Goal: Task Accomplishment & Management: Manage account settings

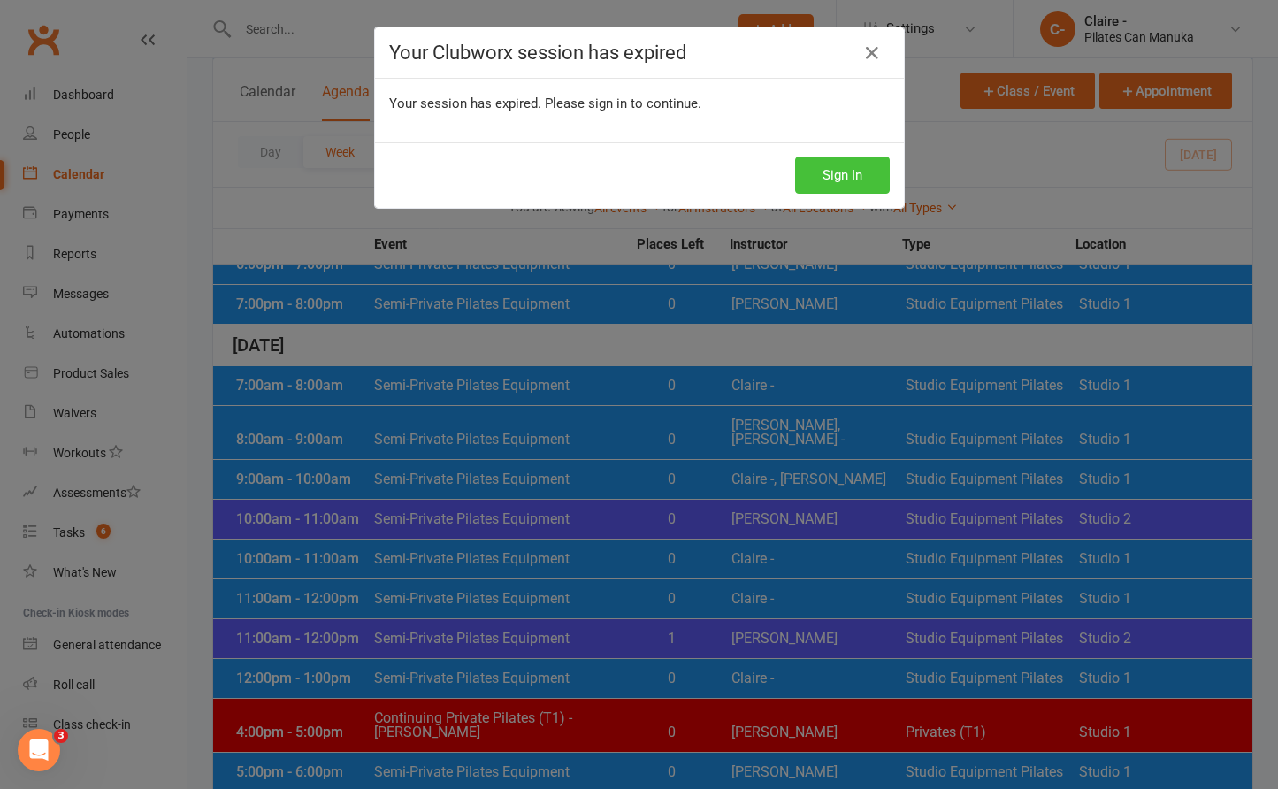
click at [838, 175] on button "Sign In" at bounding box center [842, 175] width 95 height 37
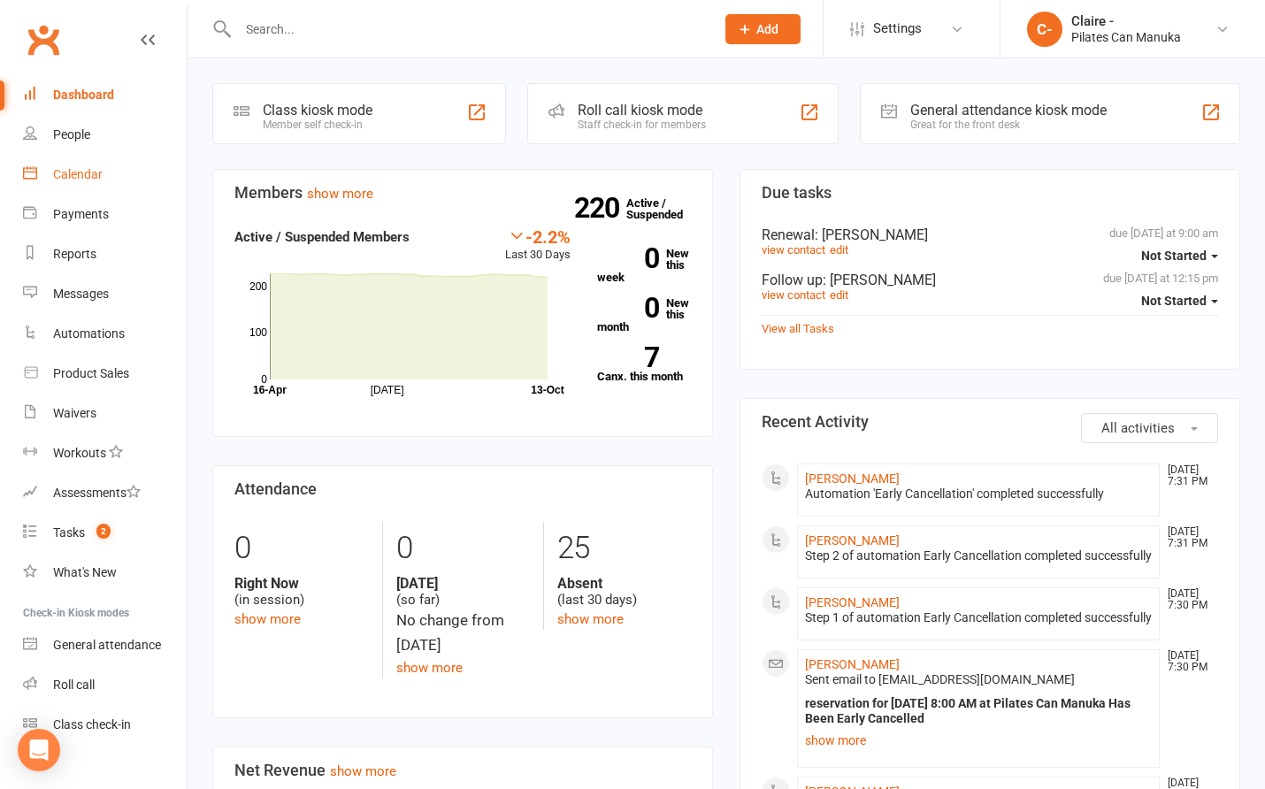
drag, startPoint x: 76, startPoint y: 172, endPoint x: 112, endPoint y: 190, distance: 40.8
click at [76, 172] on div "Calendar" at bounding box center [78, 174] width 50 height 14
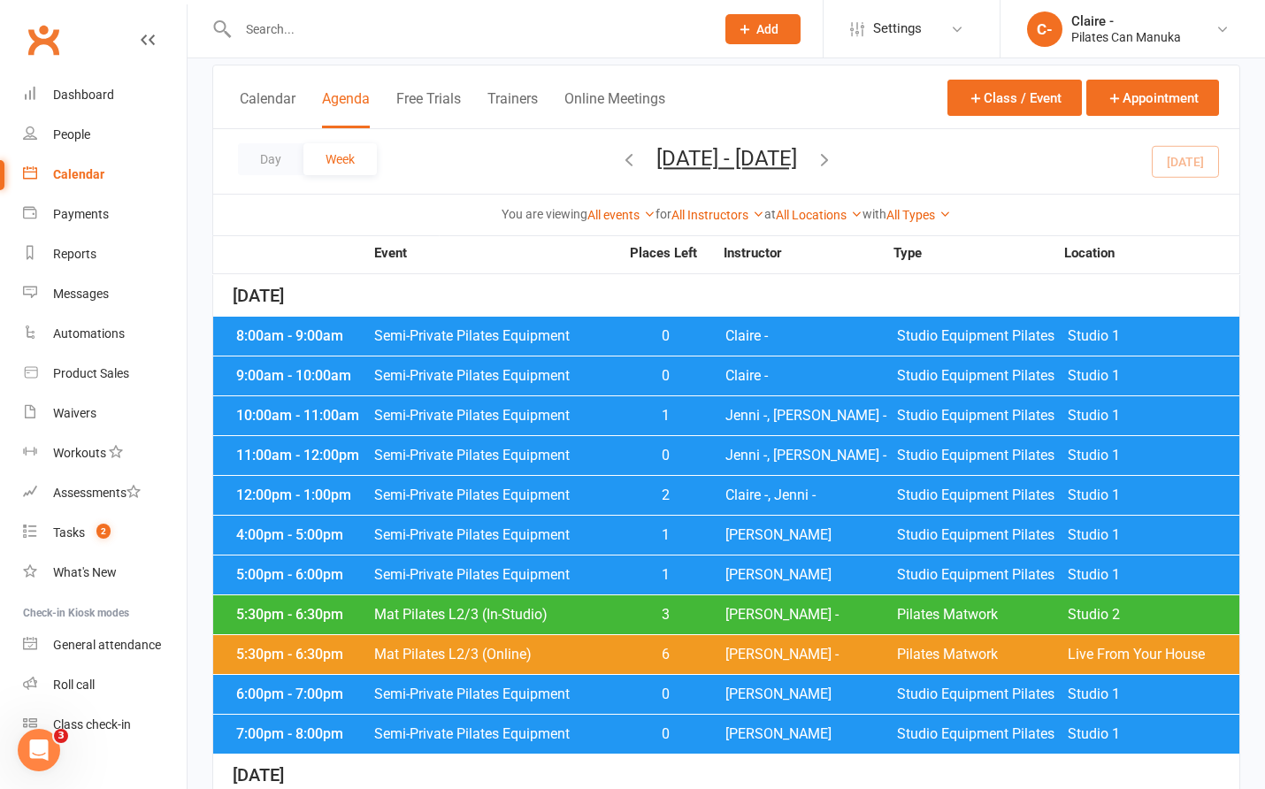
scroll to position [88, 0]
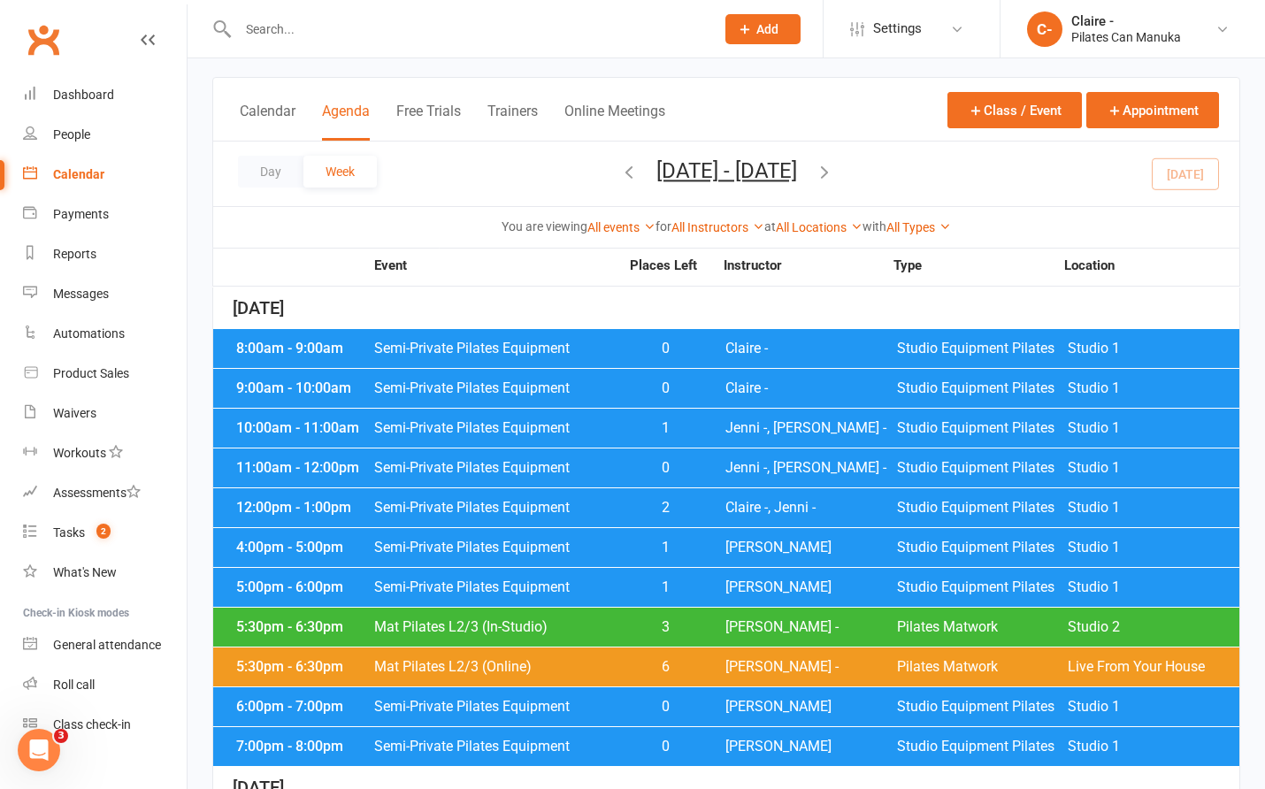
click at [738, 357] on div "8:00am - 9:00am Semi-Private Pilates Equipment 0 Claire - Studio Equipment Pila…" at bounding box center [726, 348] width 1026 height 39
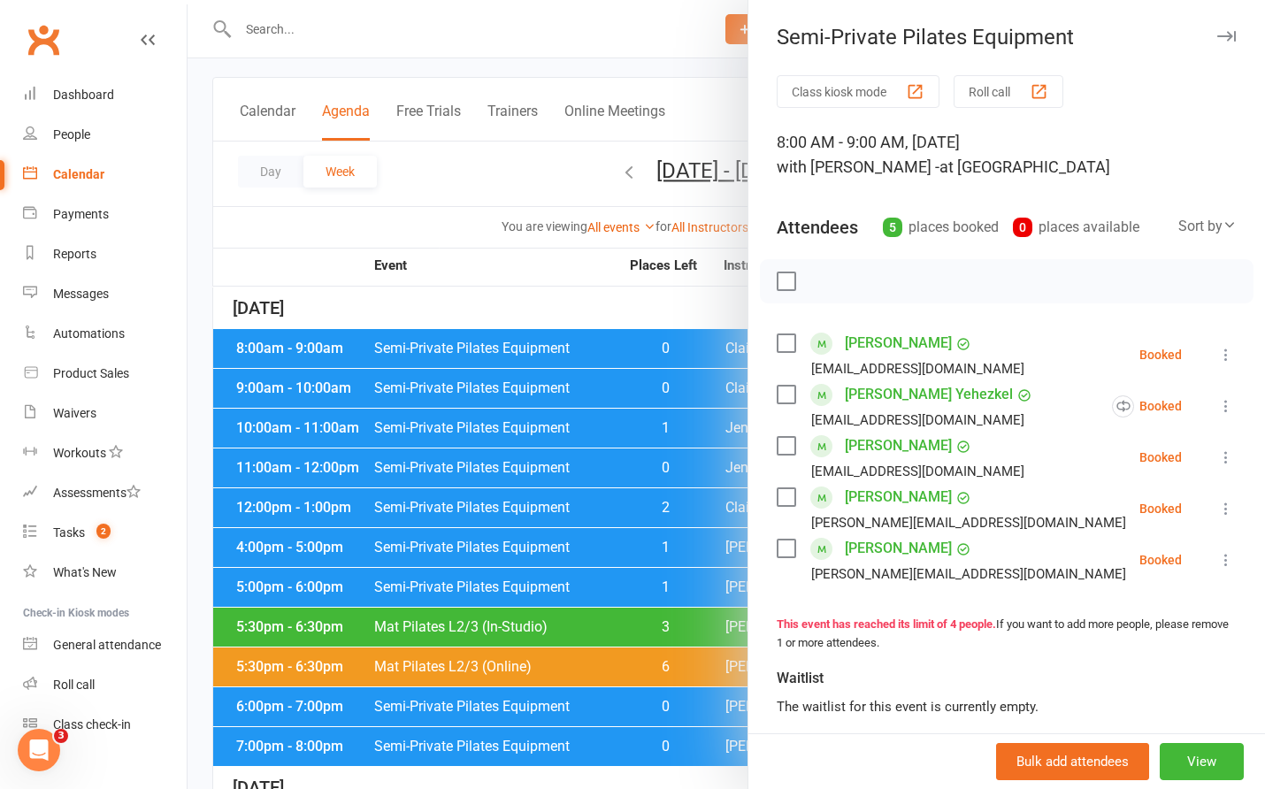
drag, startPoint x: 696, startPoint y: 304, endPoint x: 691, endPoint y: 353, distance: 49.0
click at [696, 304] on div at bounding box center [727, 394] width 1078 height 789
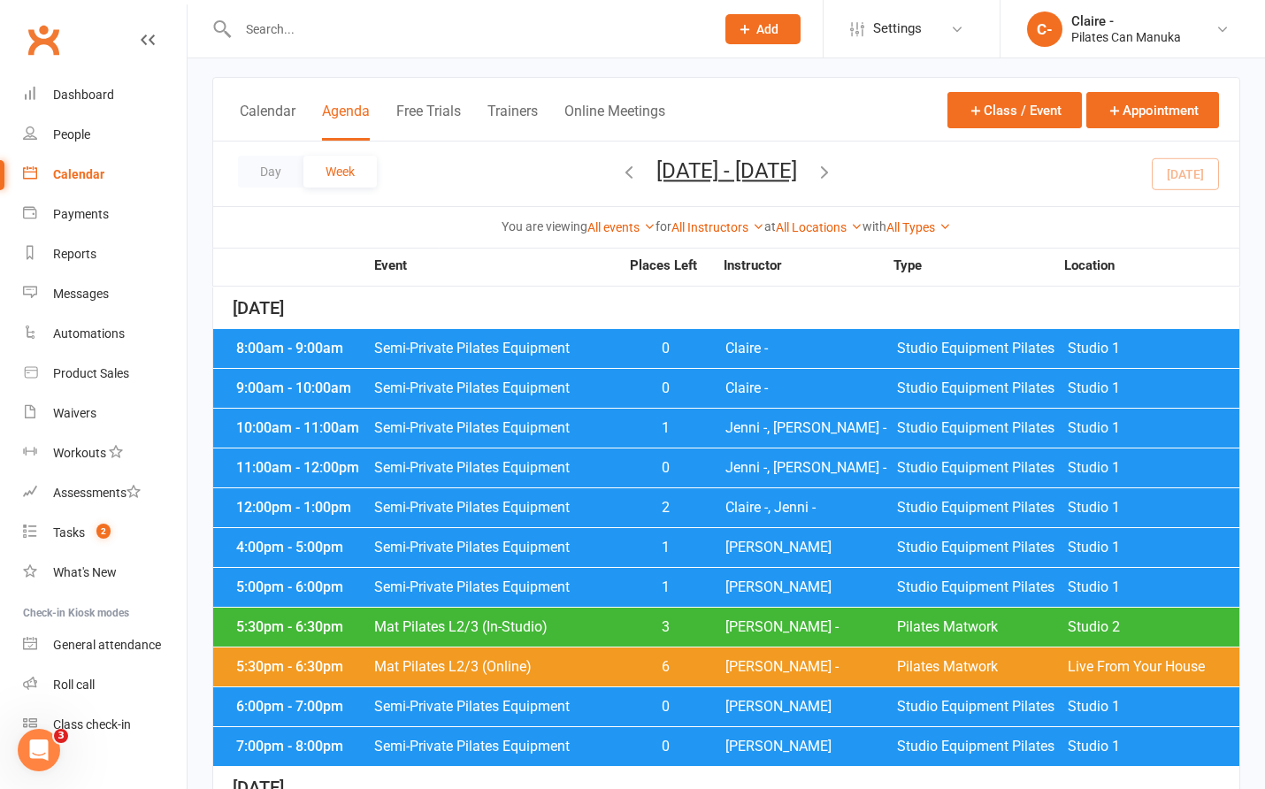
click at [727, 383] on span "Claire -" at bounding box center [811, 388] width 172 height 14
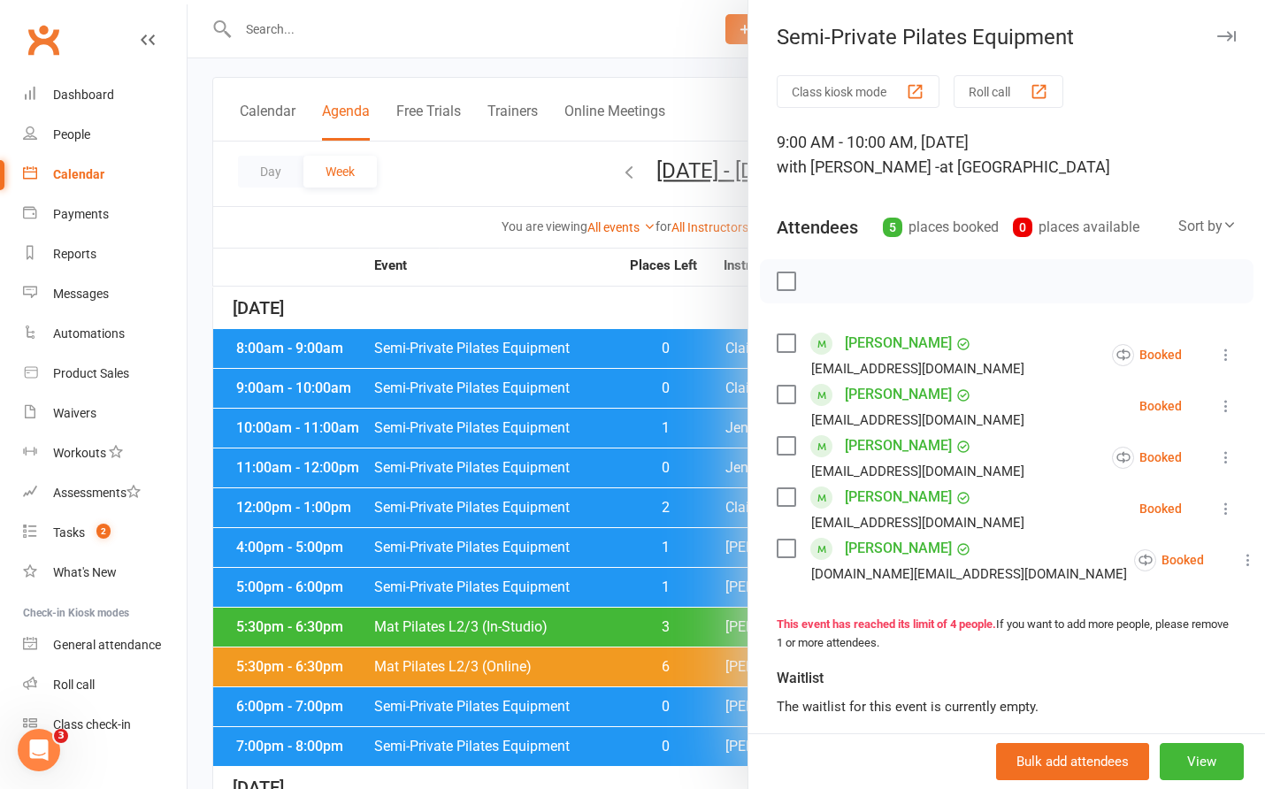
click at [651, 297] on div at bounding box center [727, 394] width 1078 height 789
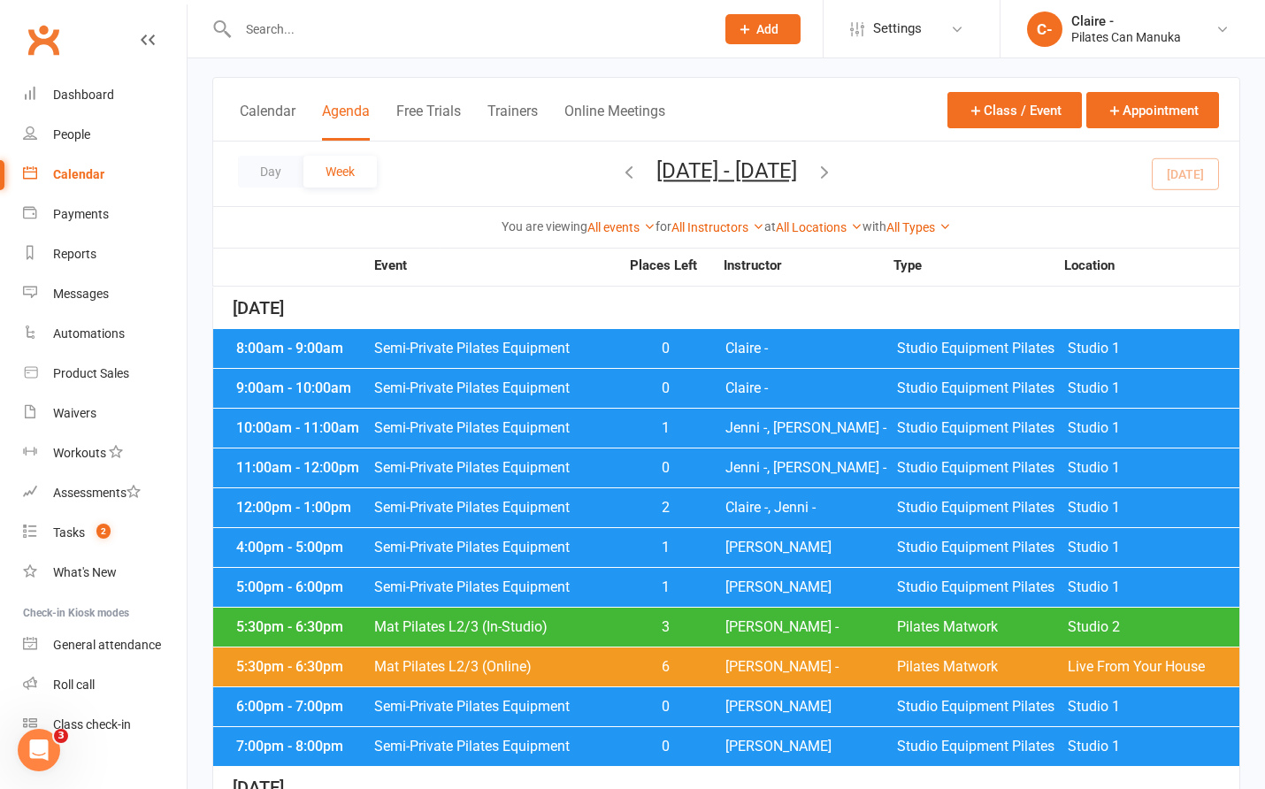
click at [741, 394] on span "Claire -" at bounding box center [811, 388] width 172 height 14
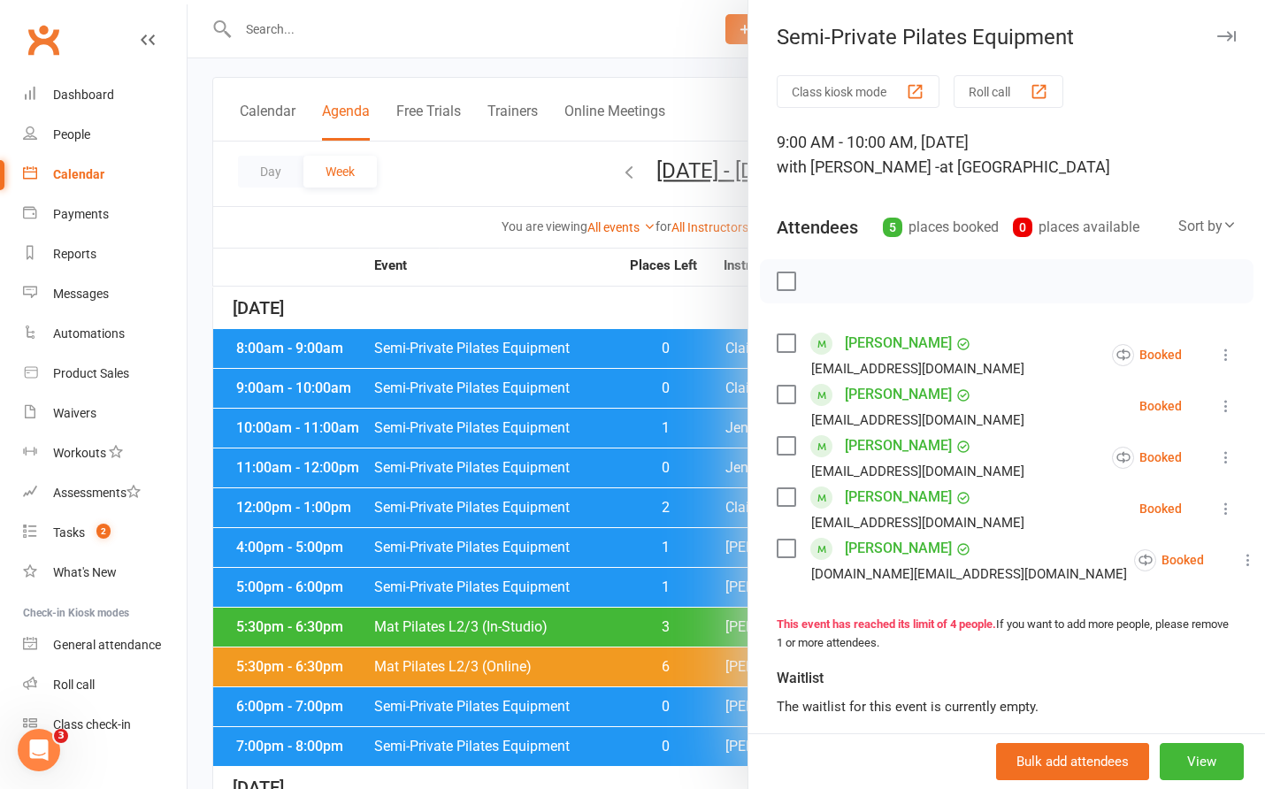
click at [690, 308] on div at bounding box center [727, 394] width 1078 height 789
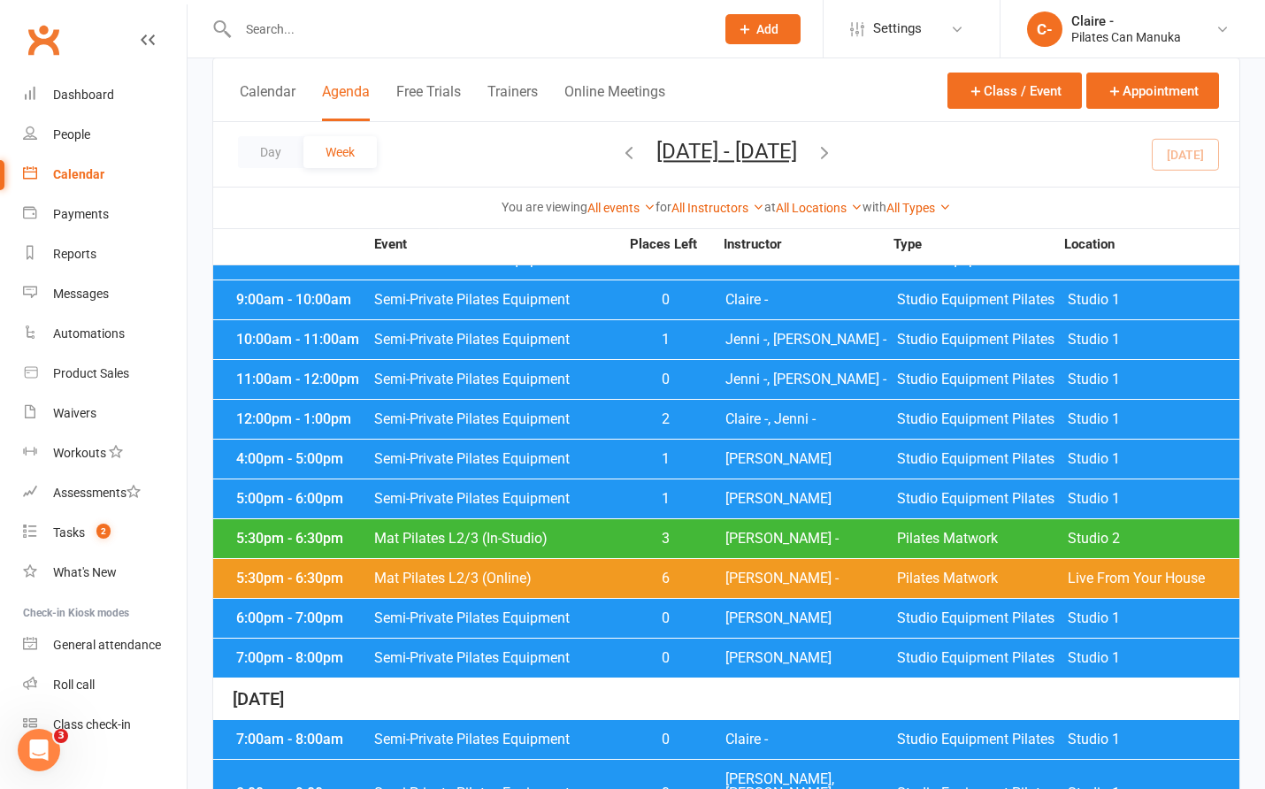
scroll to position [531, 0]
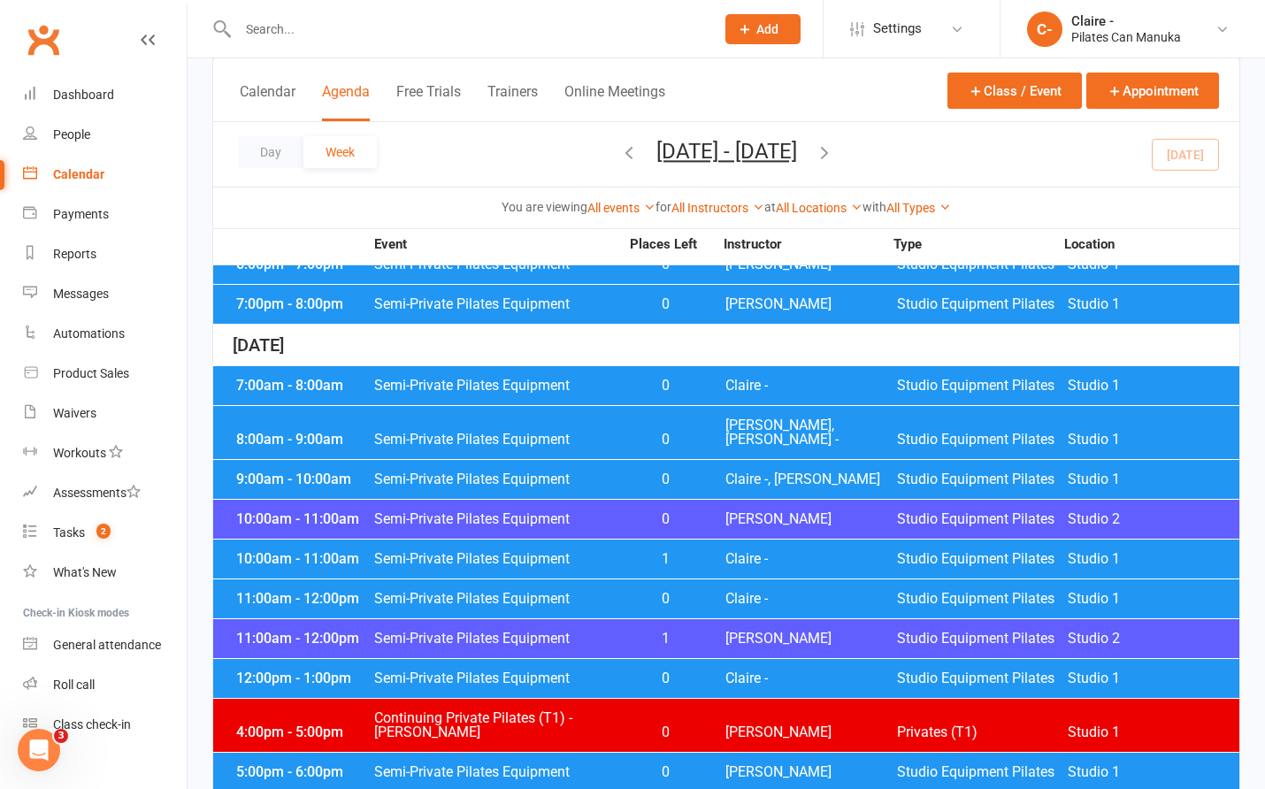
click at [749, 552] on span "Claire -" at bounding box center [811, 559] width 172 height 14
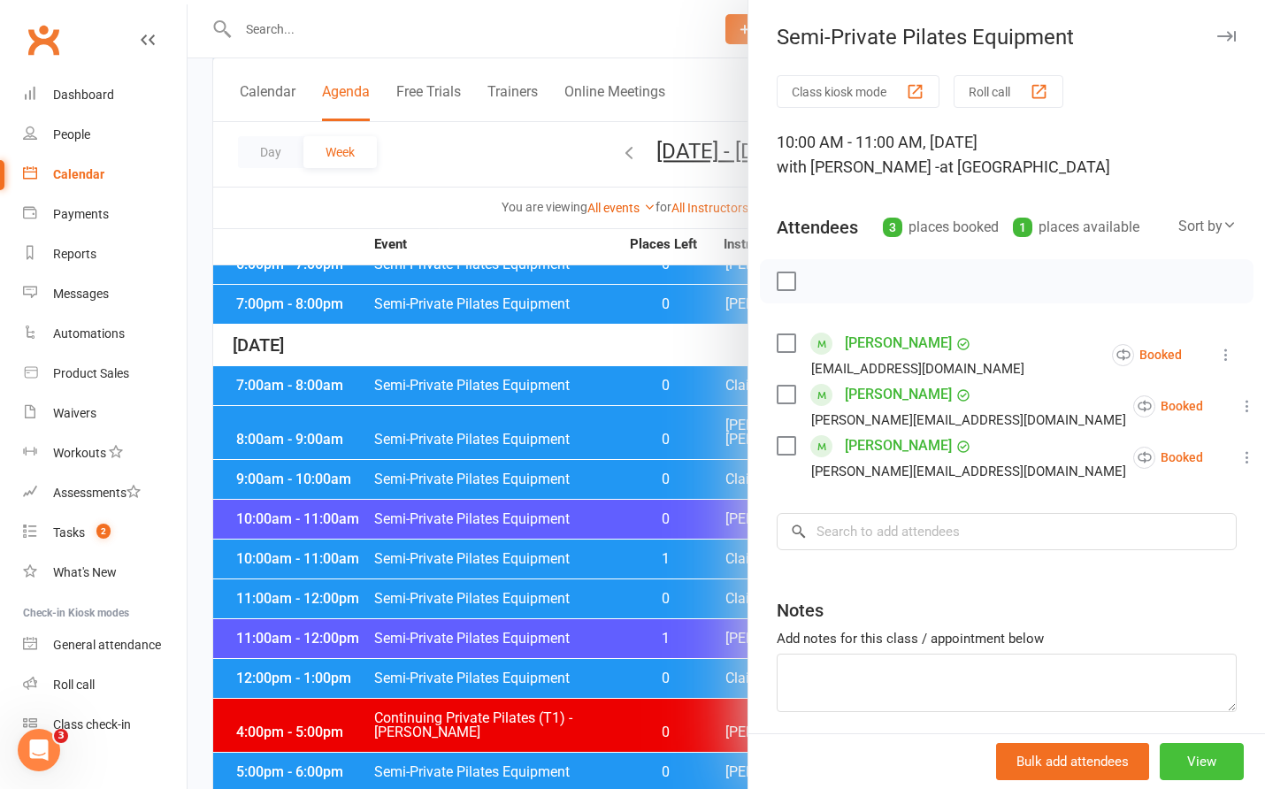
click at [1189, 748] on button "View" at bounding box center [1202, 761] width 84 height 37
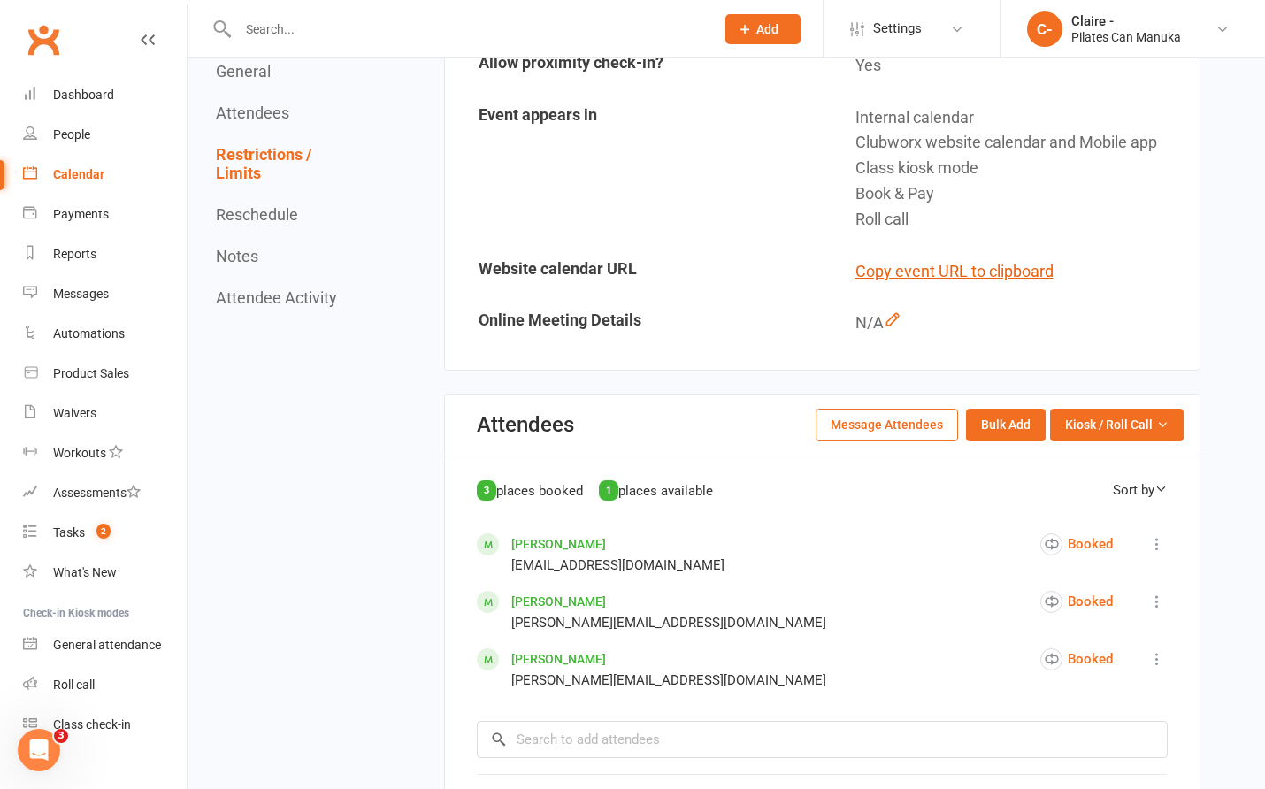
scroll to position [265, 0]
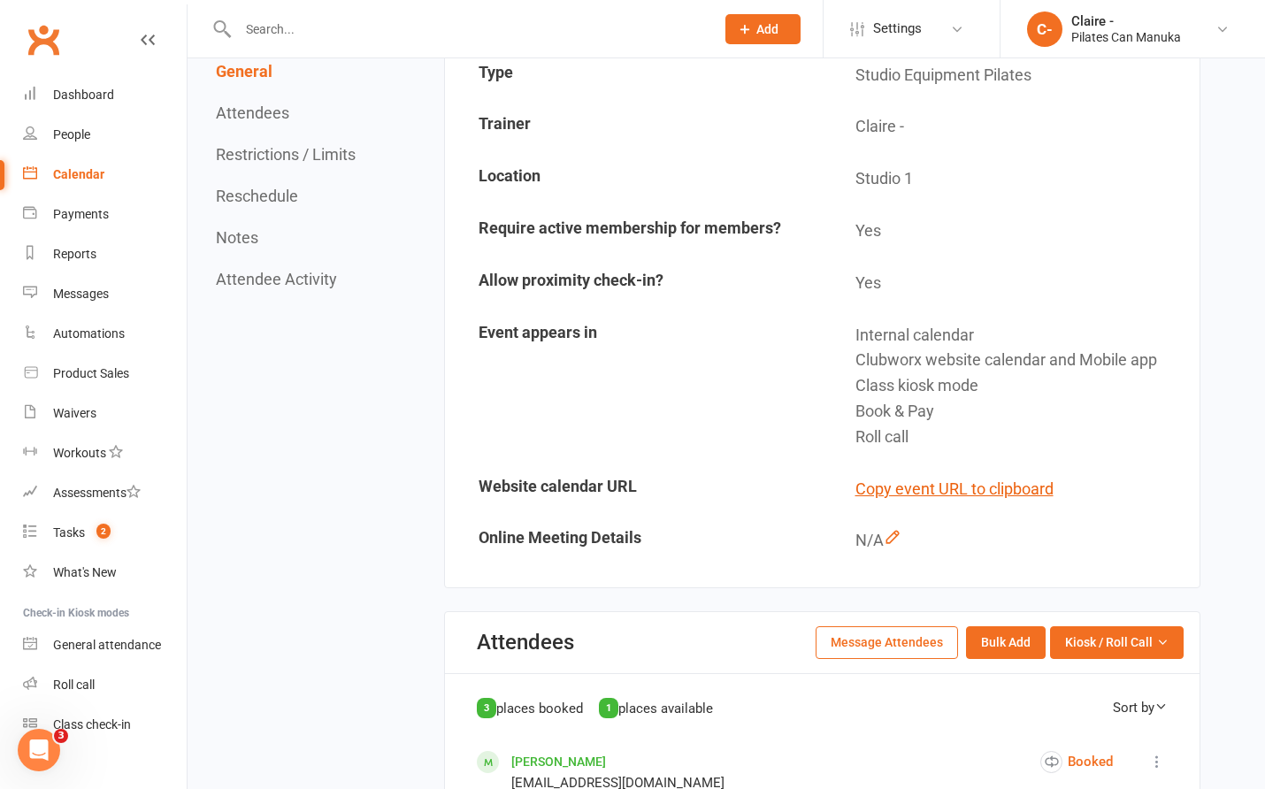
drag, startPoint x: 69, startPoint y: 175, endPoint x: 130, endPoint y: 212, distance: 71.5
click at [69, 175] on div "Calendar" at bounding box center [78, 174] width 51 height 14
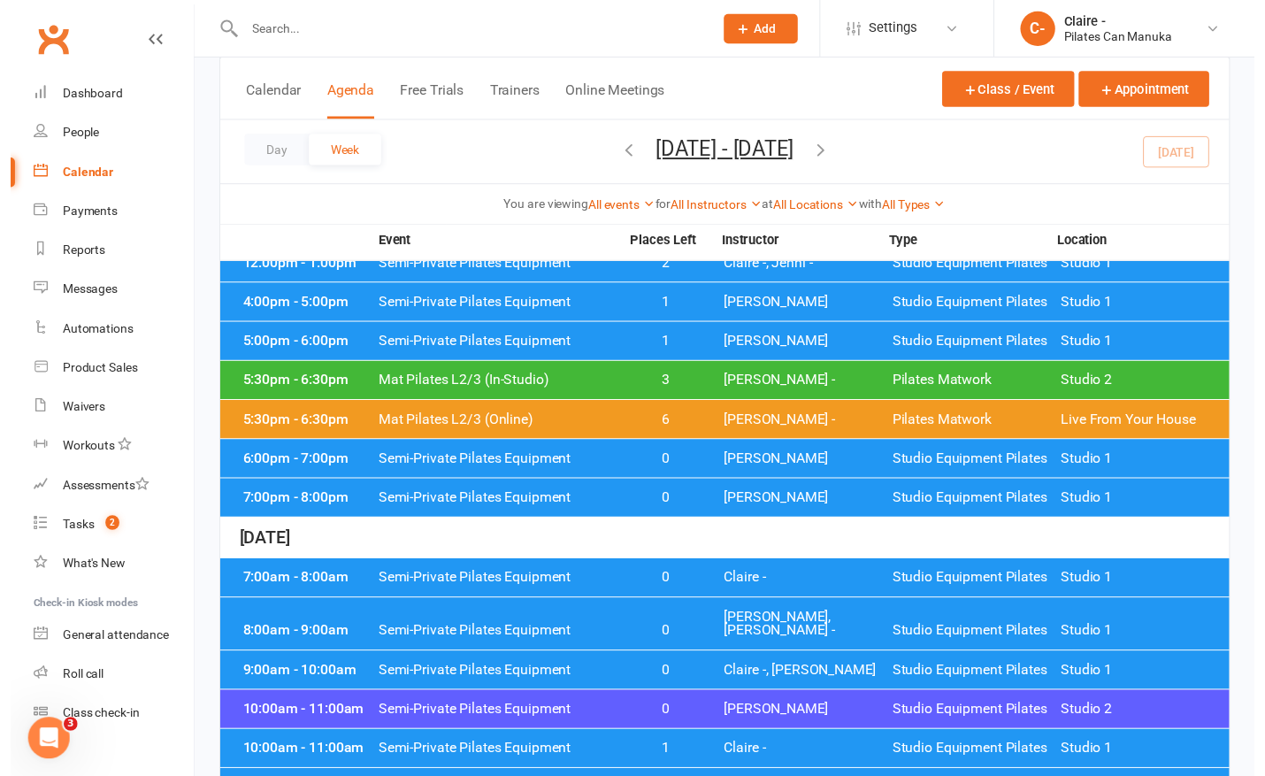
scroll to position [619, 0]
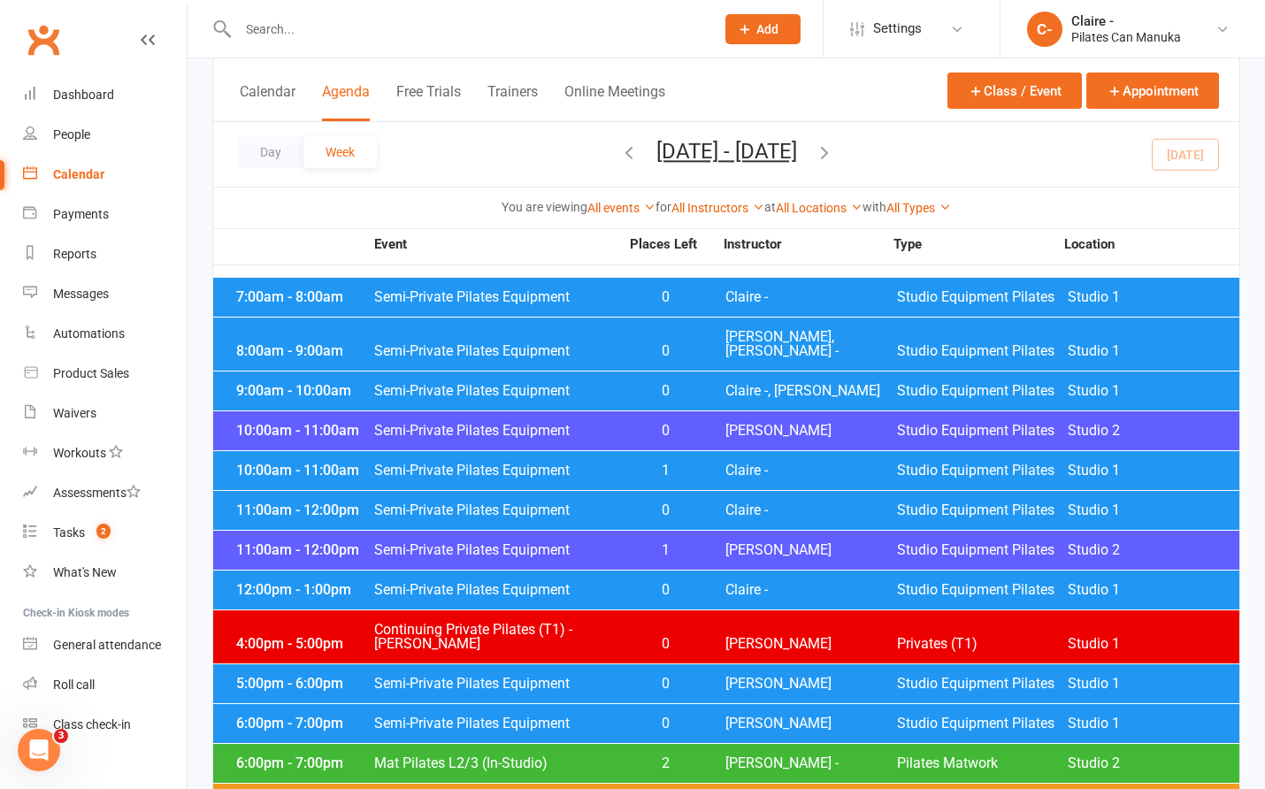
click at [762, 503] on span "Claire -" at bounding box center [811, 510] width 172 height 14
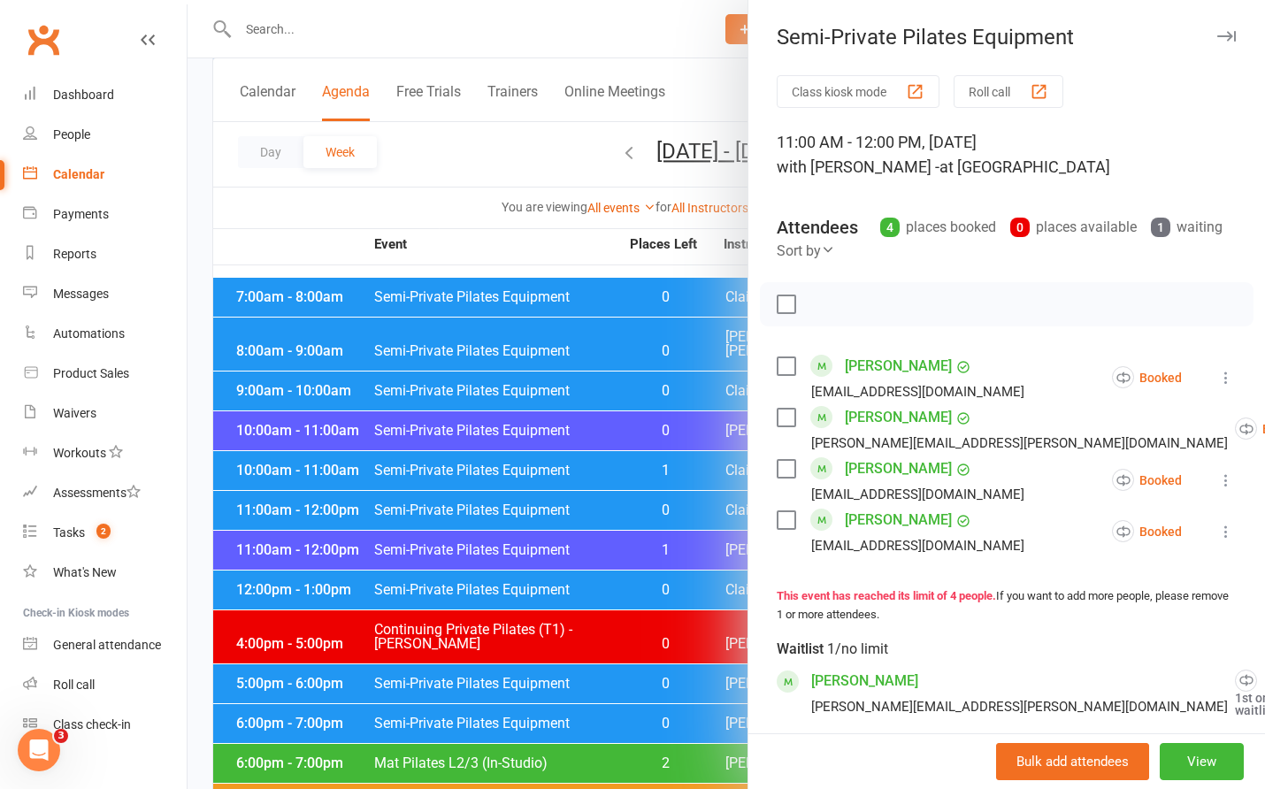
click at [1095, 737] on link "Book now" at bounding box center [1212, 727] width 235 height 35
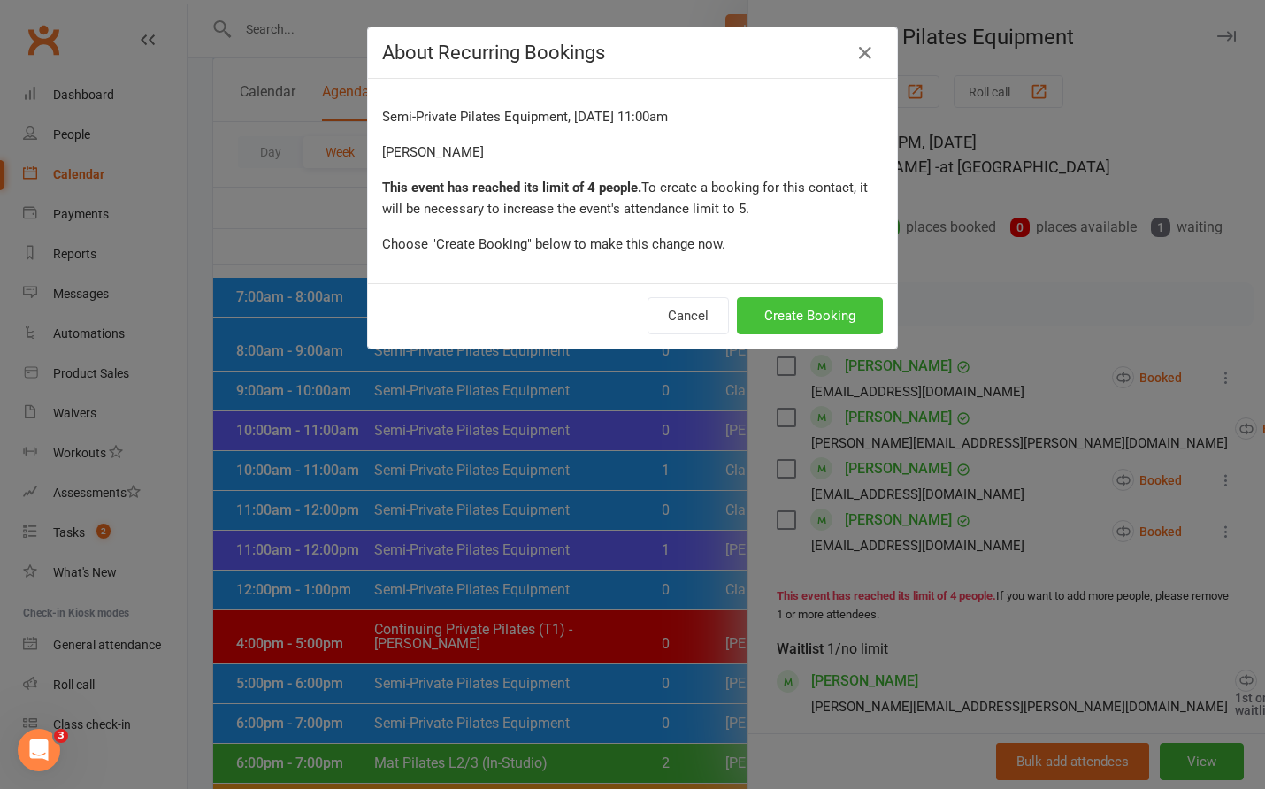
click at [829, 326] on button "Create Booking" at bounding box center [810, 315] width 146 height 37
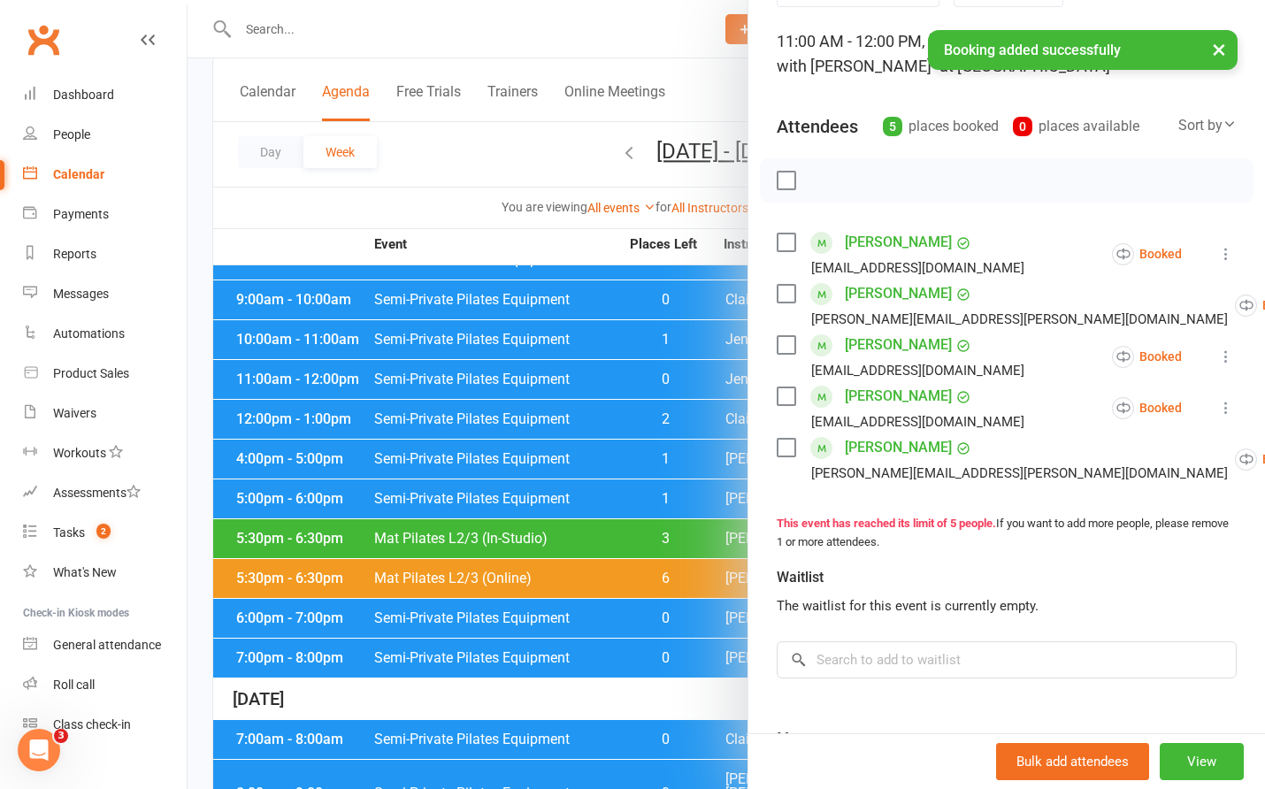
scroll to position [265, 0]
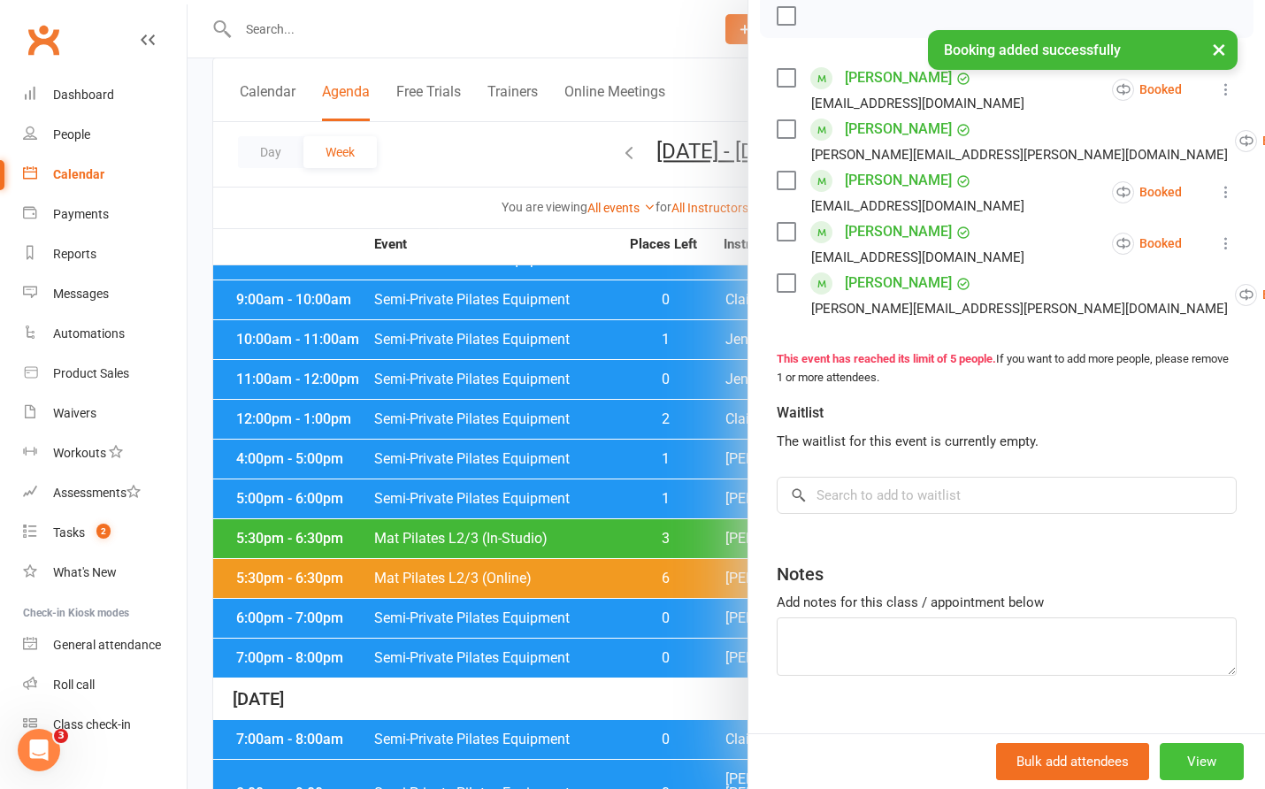
drag, startPoint x: 1184, startPoint y: 758, endPoint x: 1178, endPoint y: 636, distance: 122.3
click at [1183, 758] on button "View" at bounding box center [1202, 761] width 84 height 37
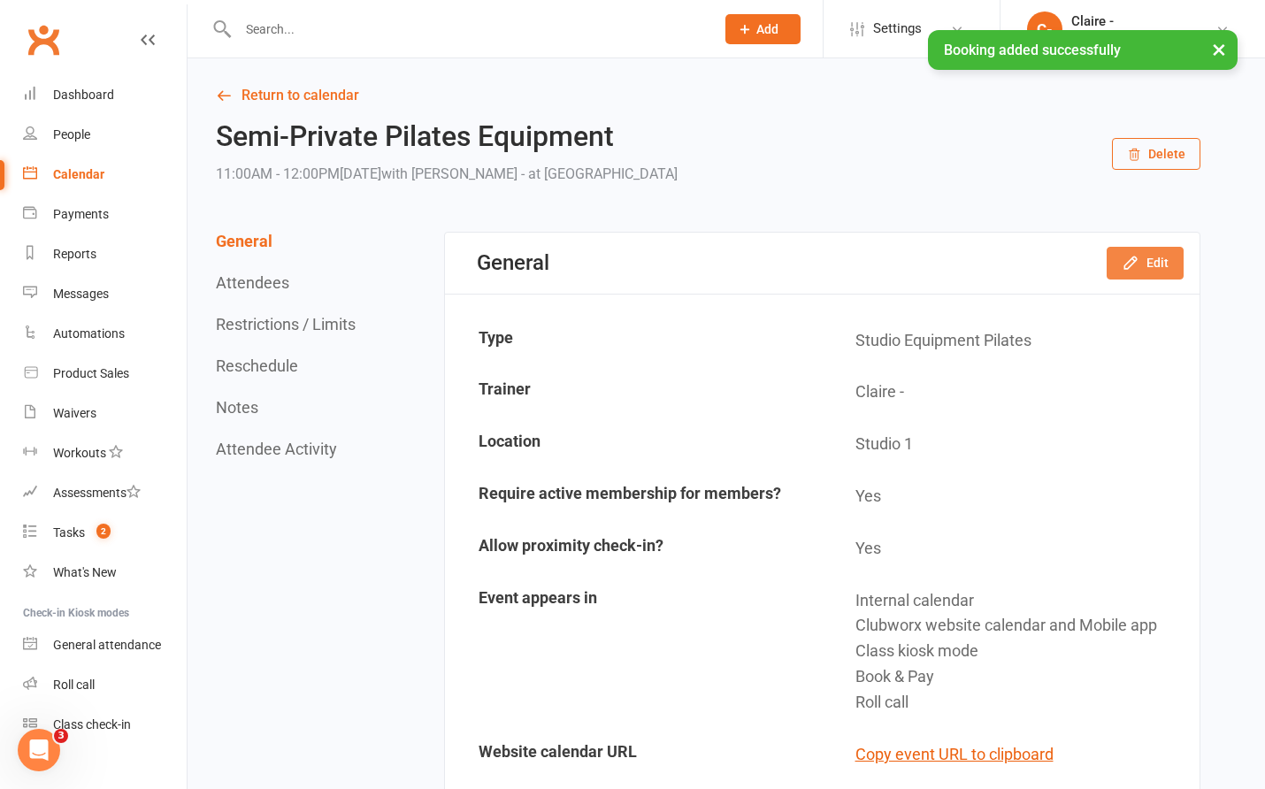
click at [1160, 272] on button "Edit" at bounding box center [1145, 263] width 77 height 32
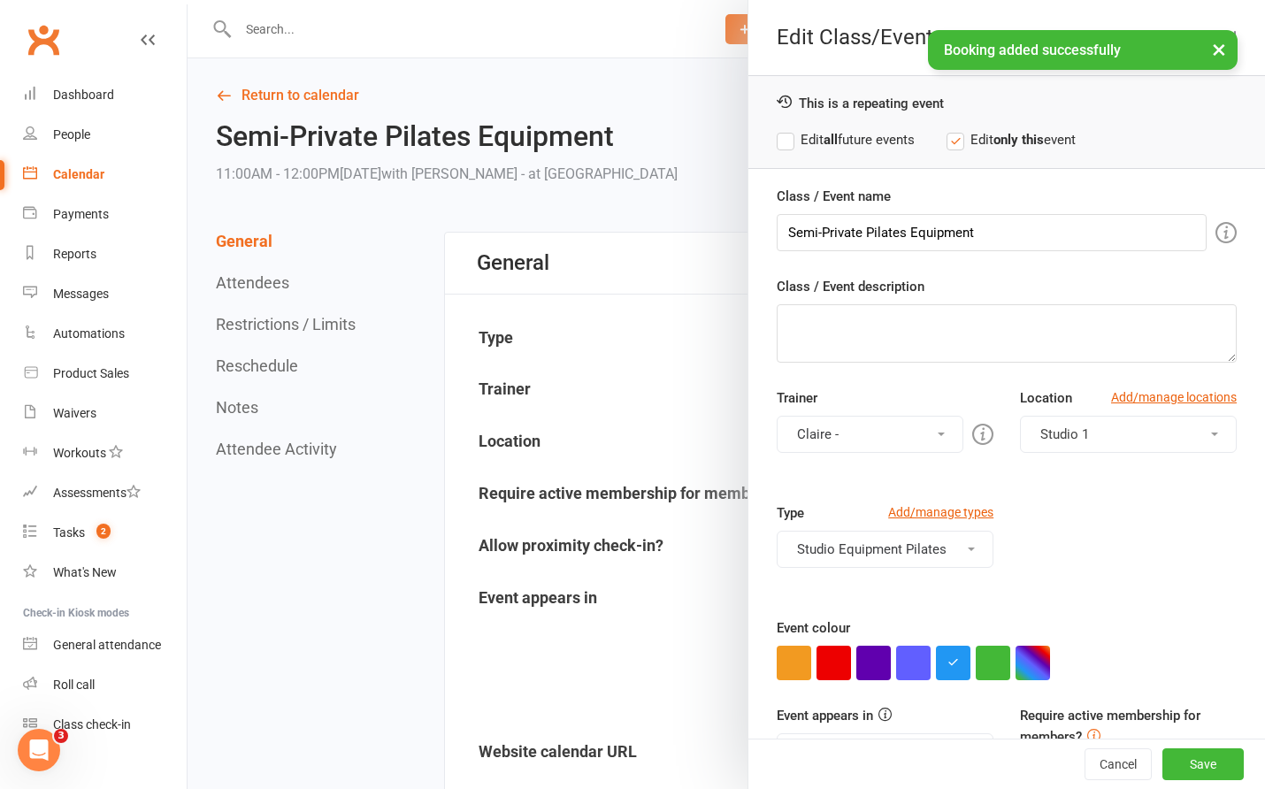
click at [877, 443] on button "Claire -" at bounding box center [870, 434] width 187 height 37
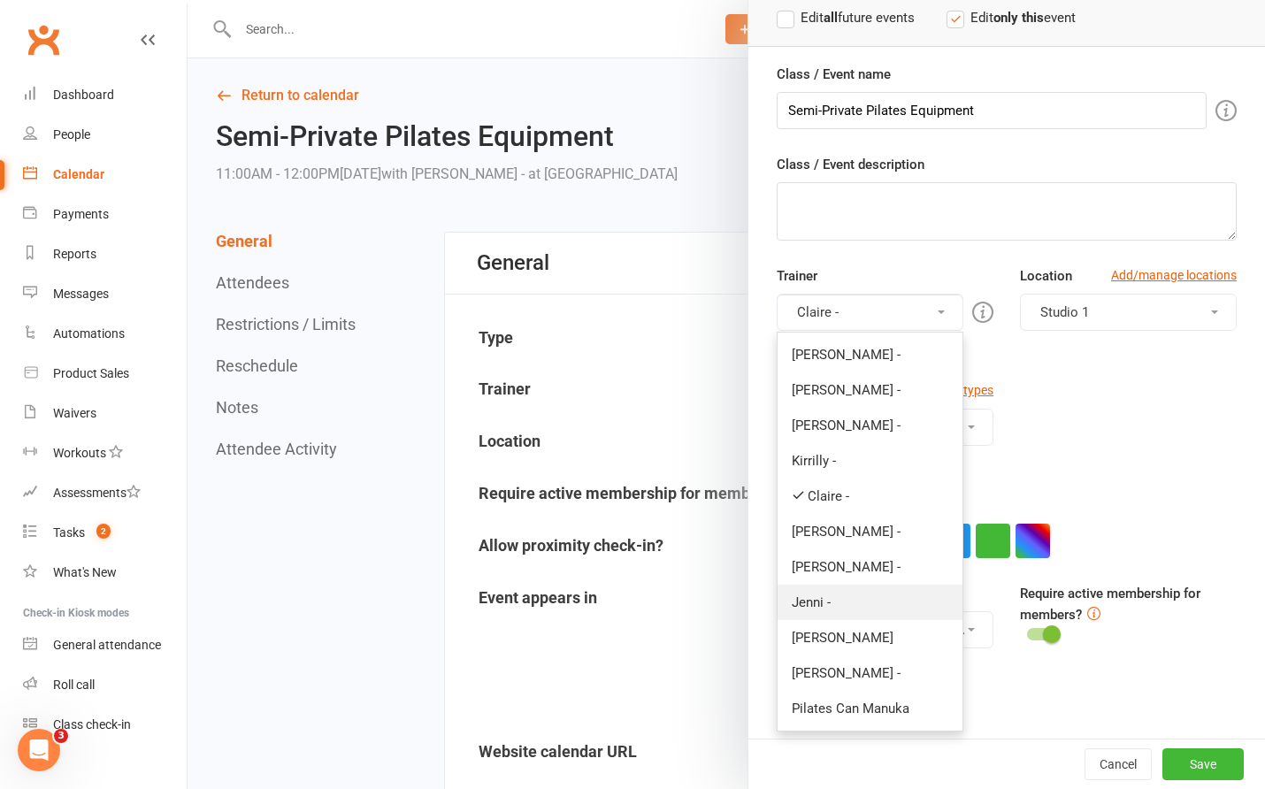
scroll to position [131, 0]
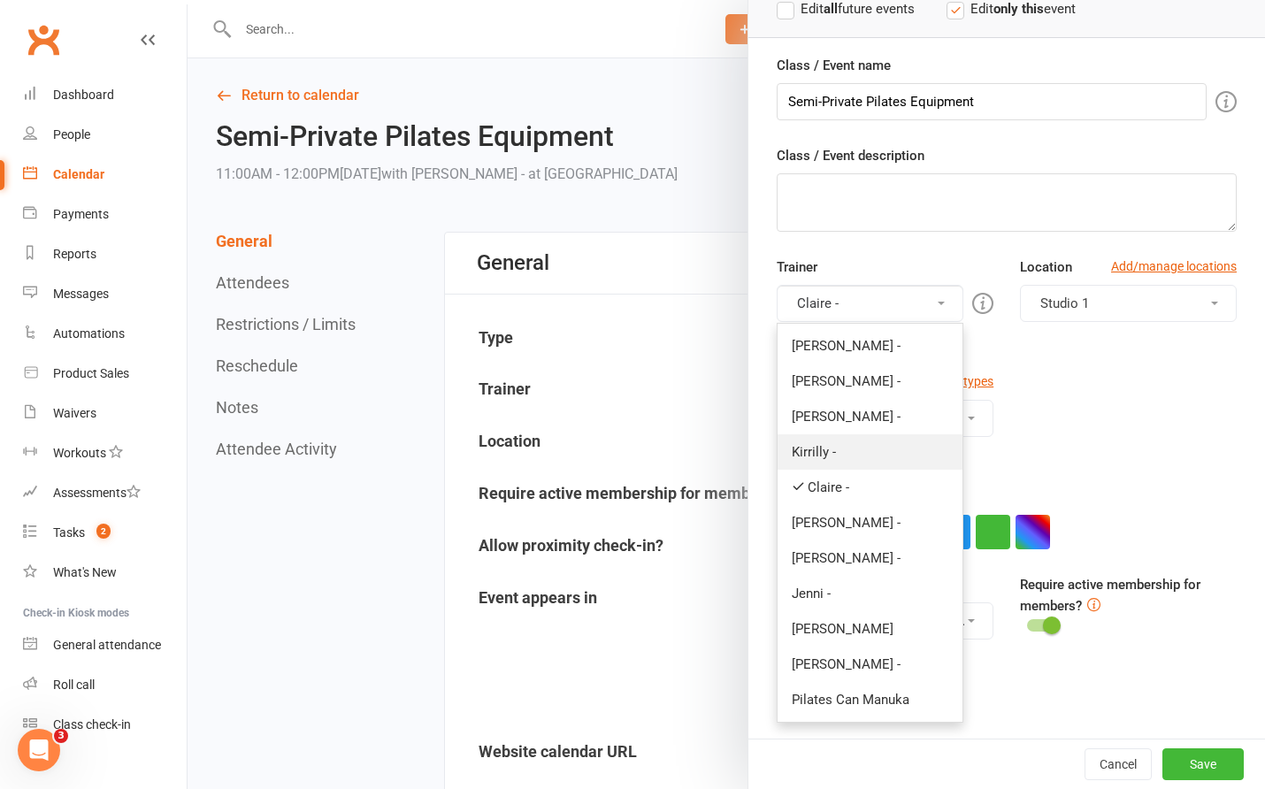
click at [814, 452] on link "Kirrilly -" at bounding box center [870, 451] width 185 height 35
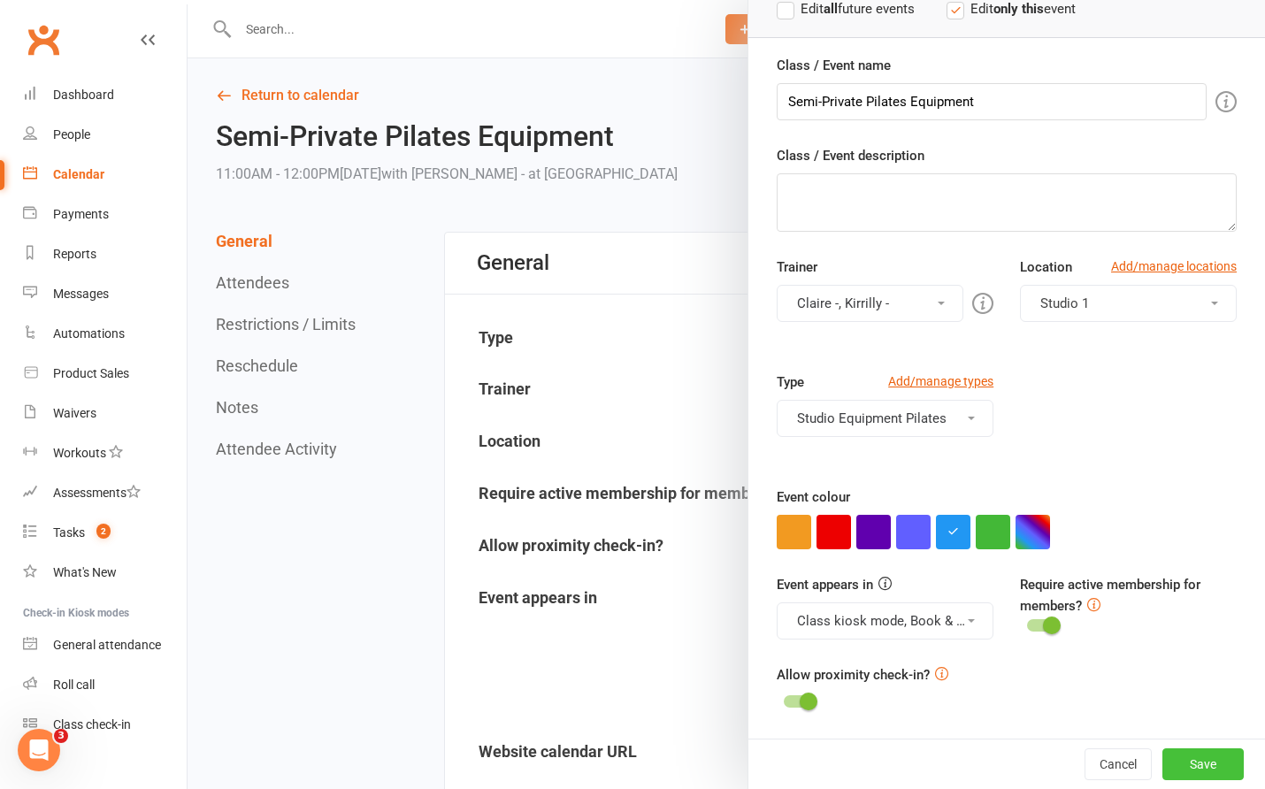
click at [1173, 757] on button "Save" at bounding box center [1203, 764] width 81 height 32
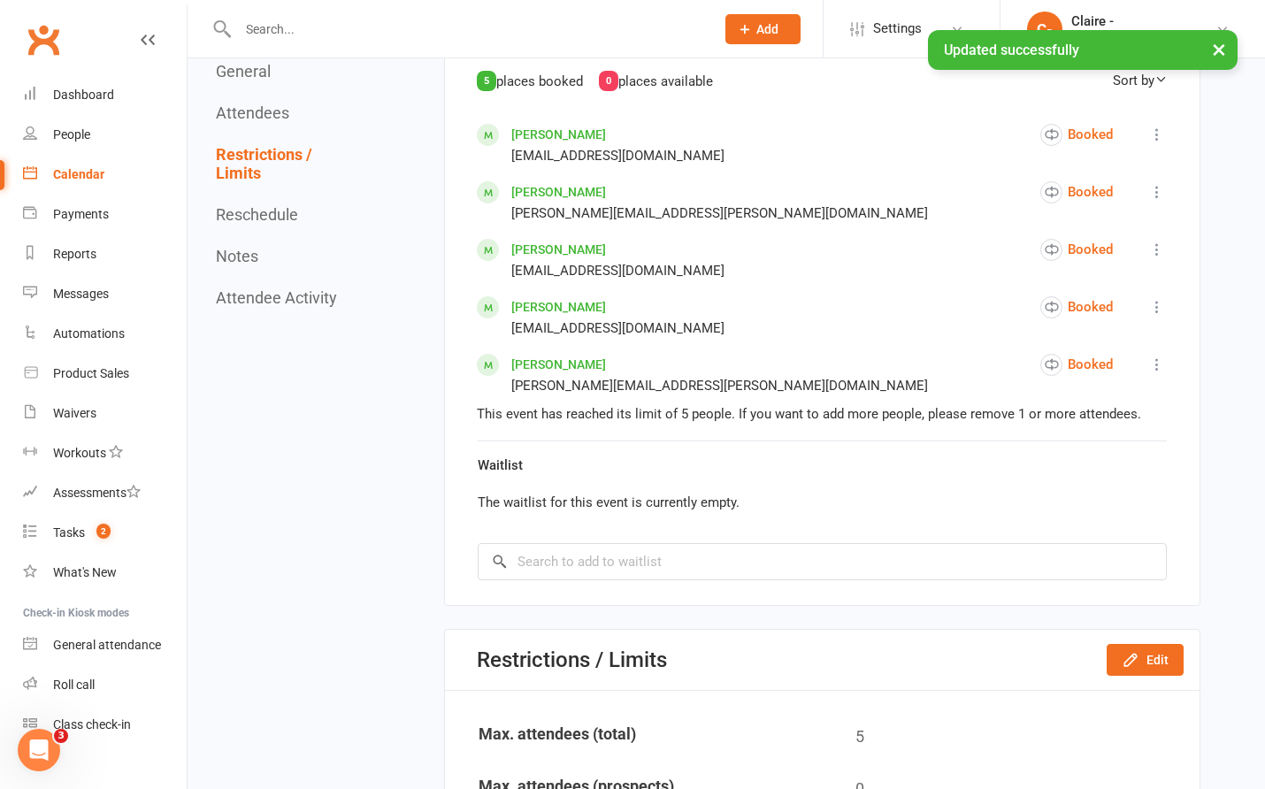
scroll to position [1150, 0]
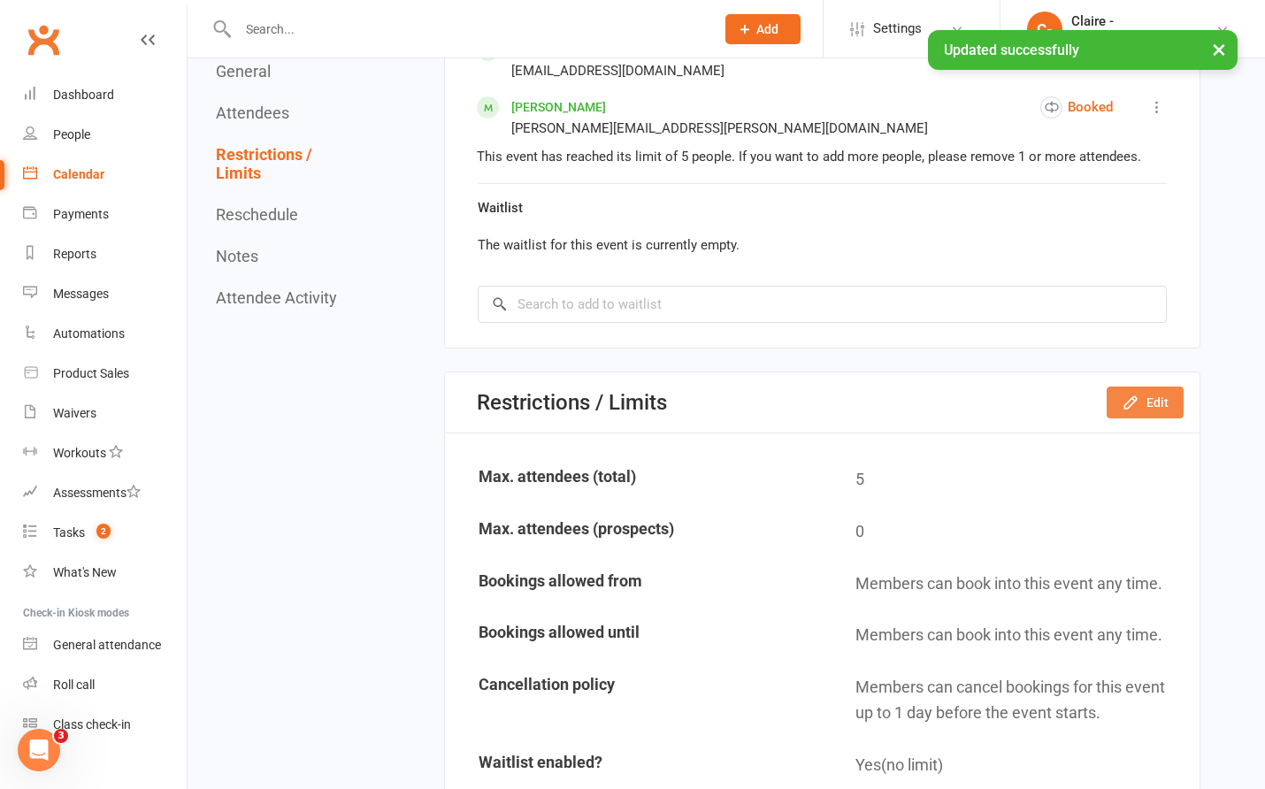
click at [1168, 404] on button "Edit" at bounding box center [1145, 403] width 77 height 32
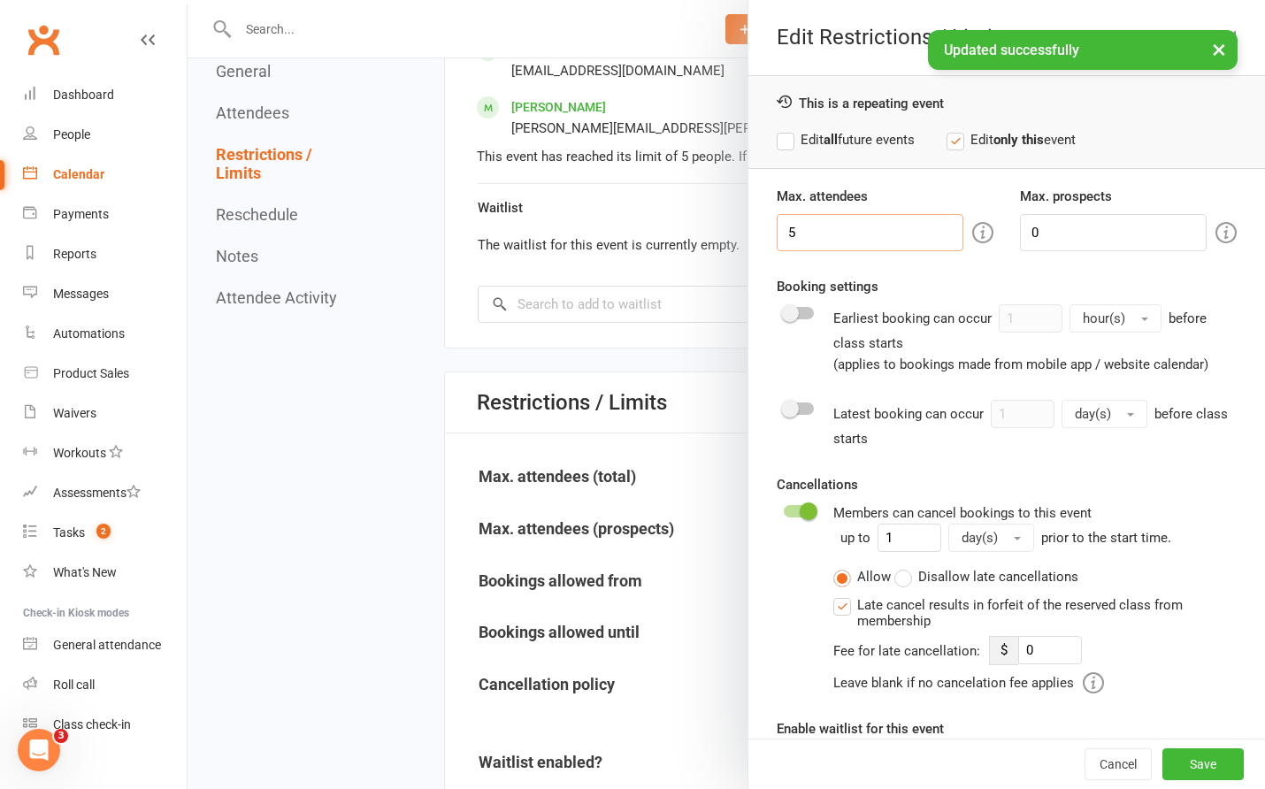
drag, startPoint x: 824, startPoint y: 233, endPoint x: 772, endPoint y: 233, distance: 51.3
click at [777, 233] on input "5" at bounding box center [870, 232] width 187 height 37
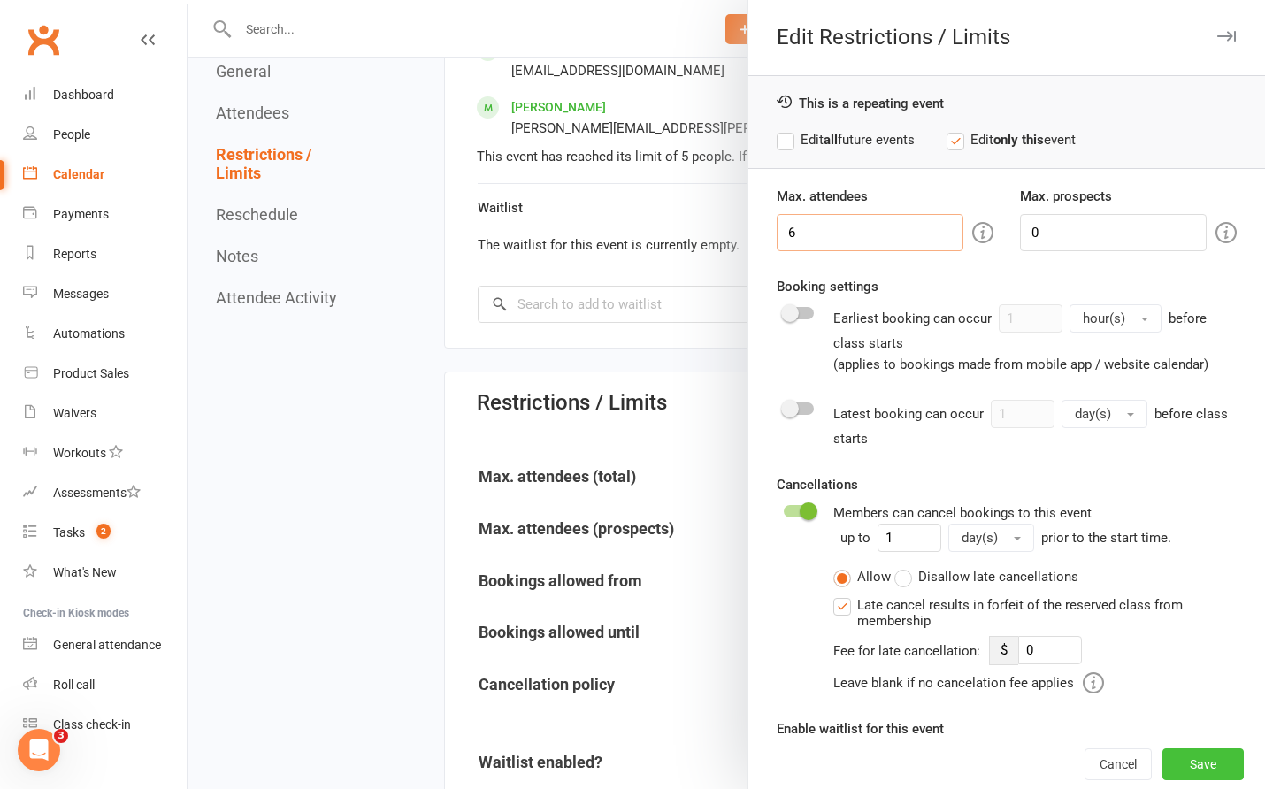
type input "6"
click at [1163, 760] on button "Save" at bounding box center [1203, 764] width 81 height 32
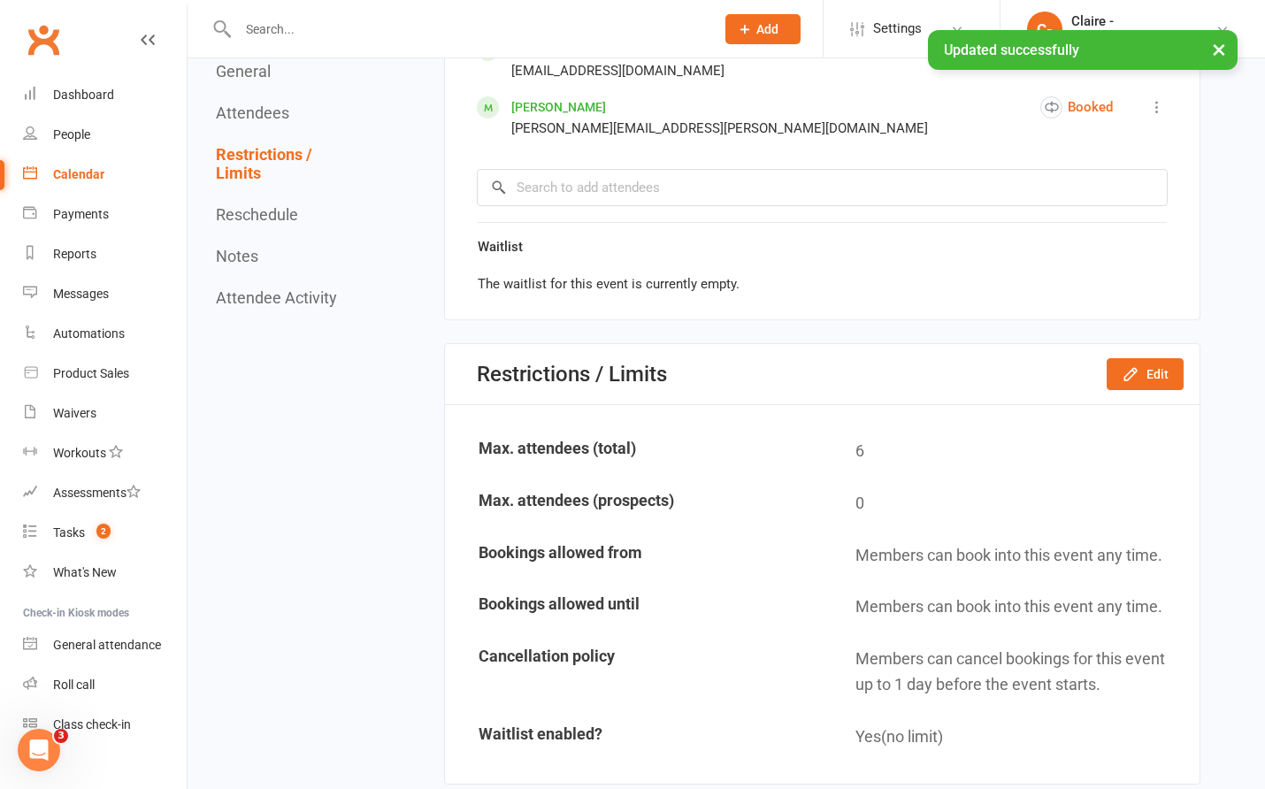
type input "0"
click at [85, 172] on div "Calendar" at bounding box center [78, 174] width 51 height 14
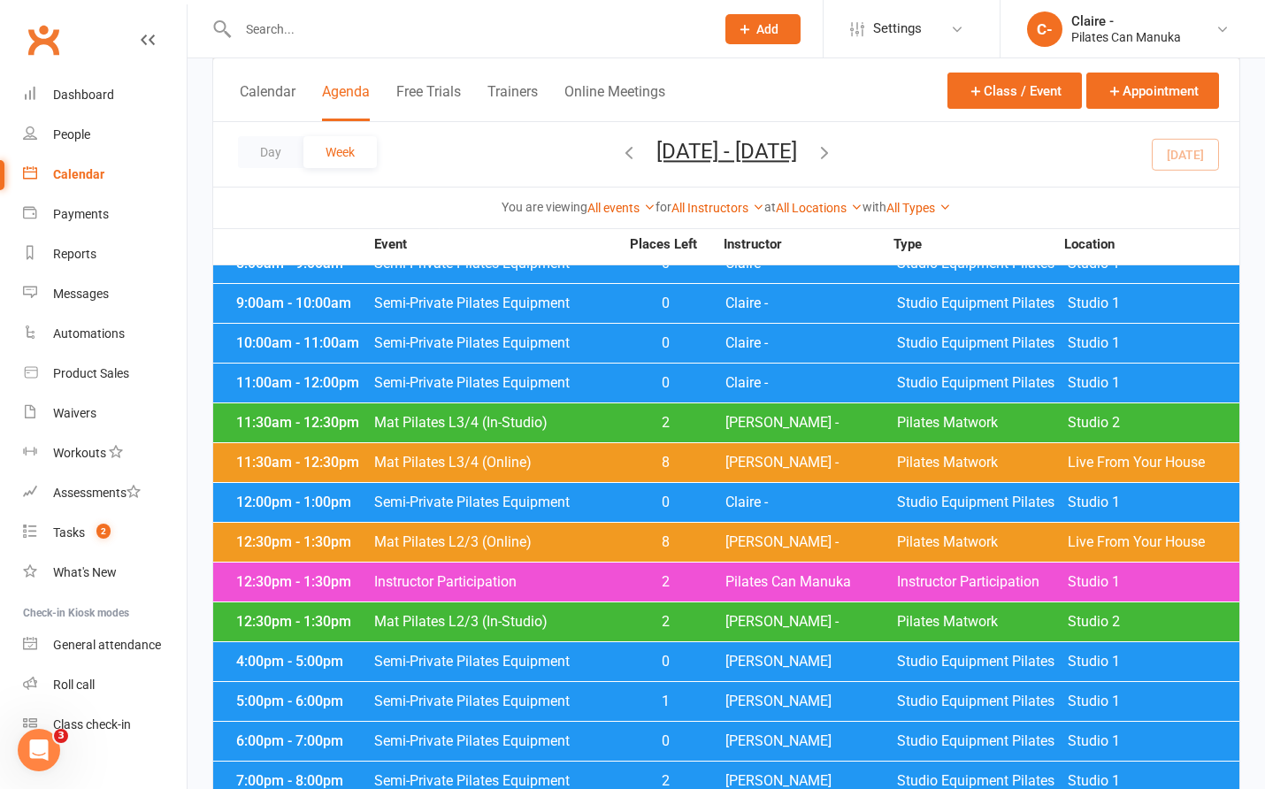
scroll to position [1681, 0]
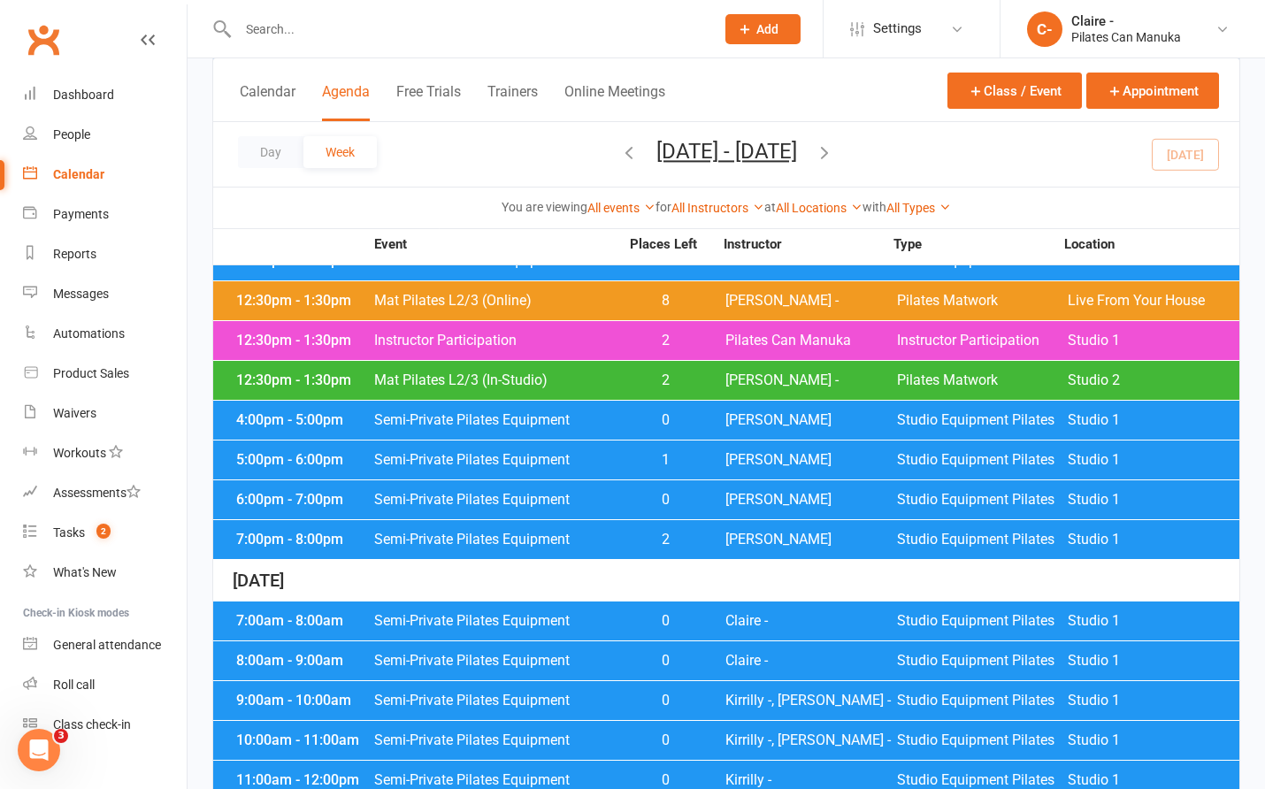
click at [764, 533] on span "[PERSON_NAME]" at bounding box center [811, 540] width 172 height 14
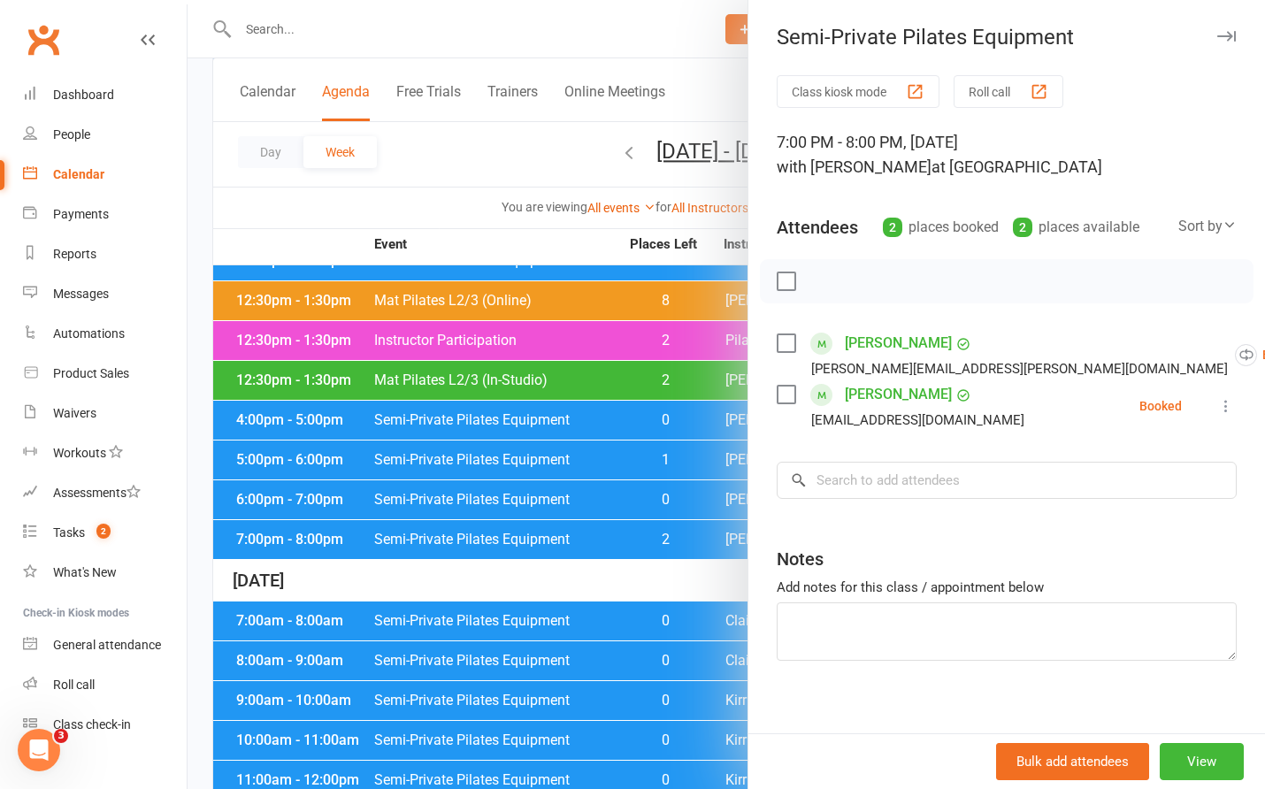
click at [589, 236] on div at bounding box center [727, 394] width 1078 height 789
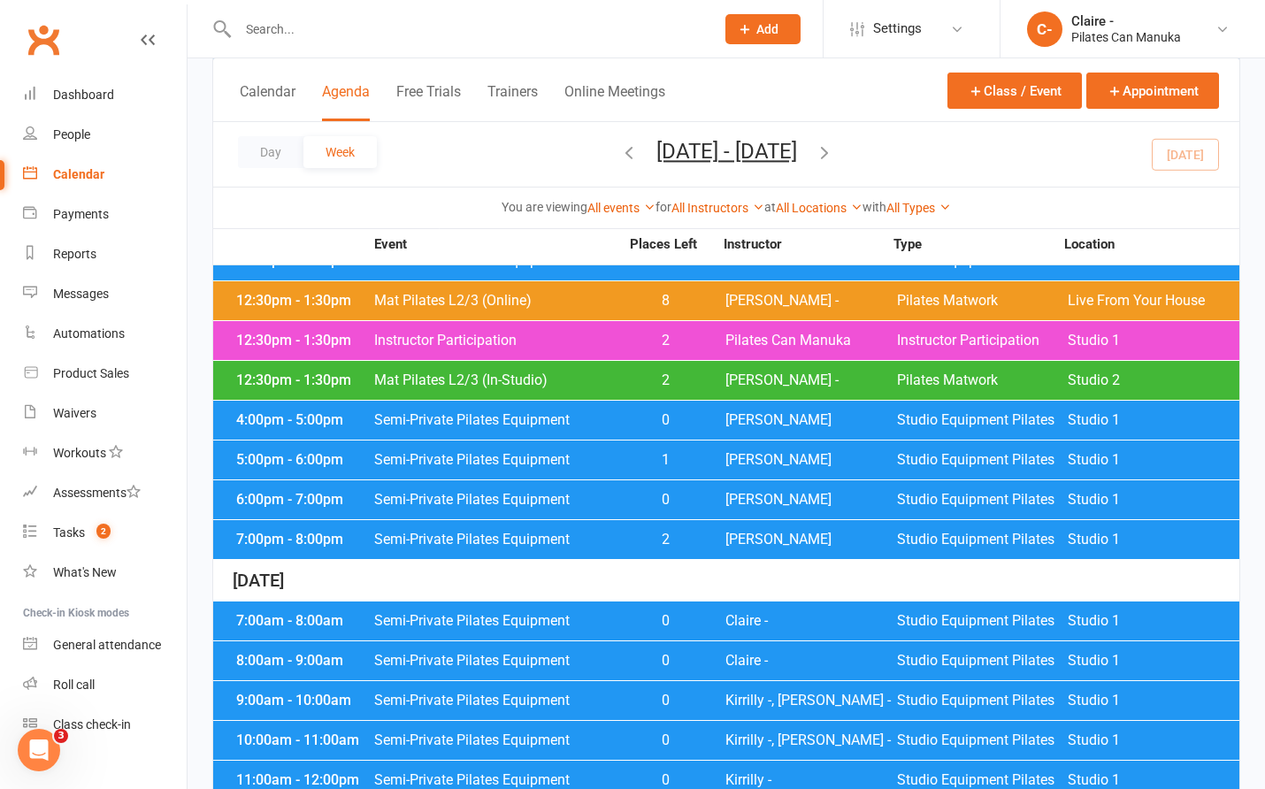
click at [638, 493] on span "0" at bounding box center [665, 500] width 93 height 14
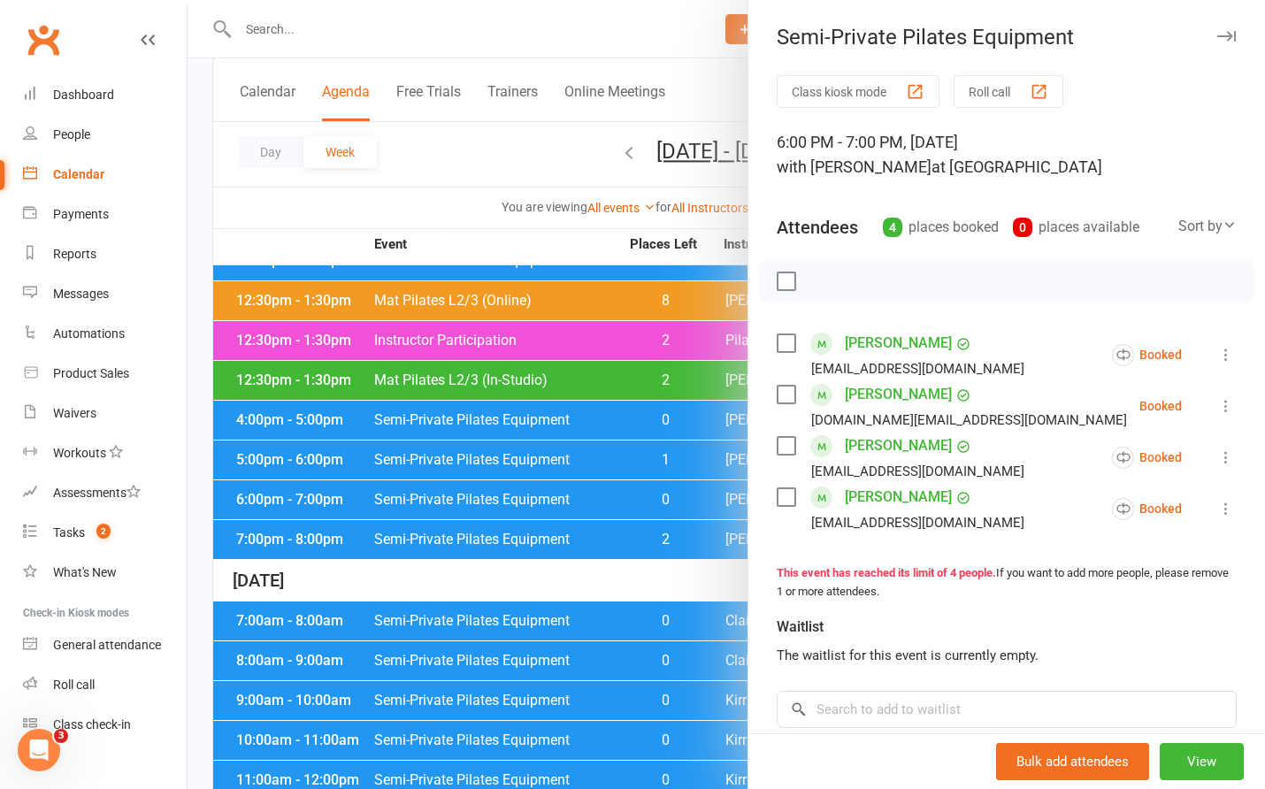
click at [584, 230] on div at bounding box center [727, 394] width 1078 height 789
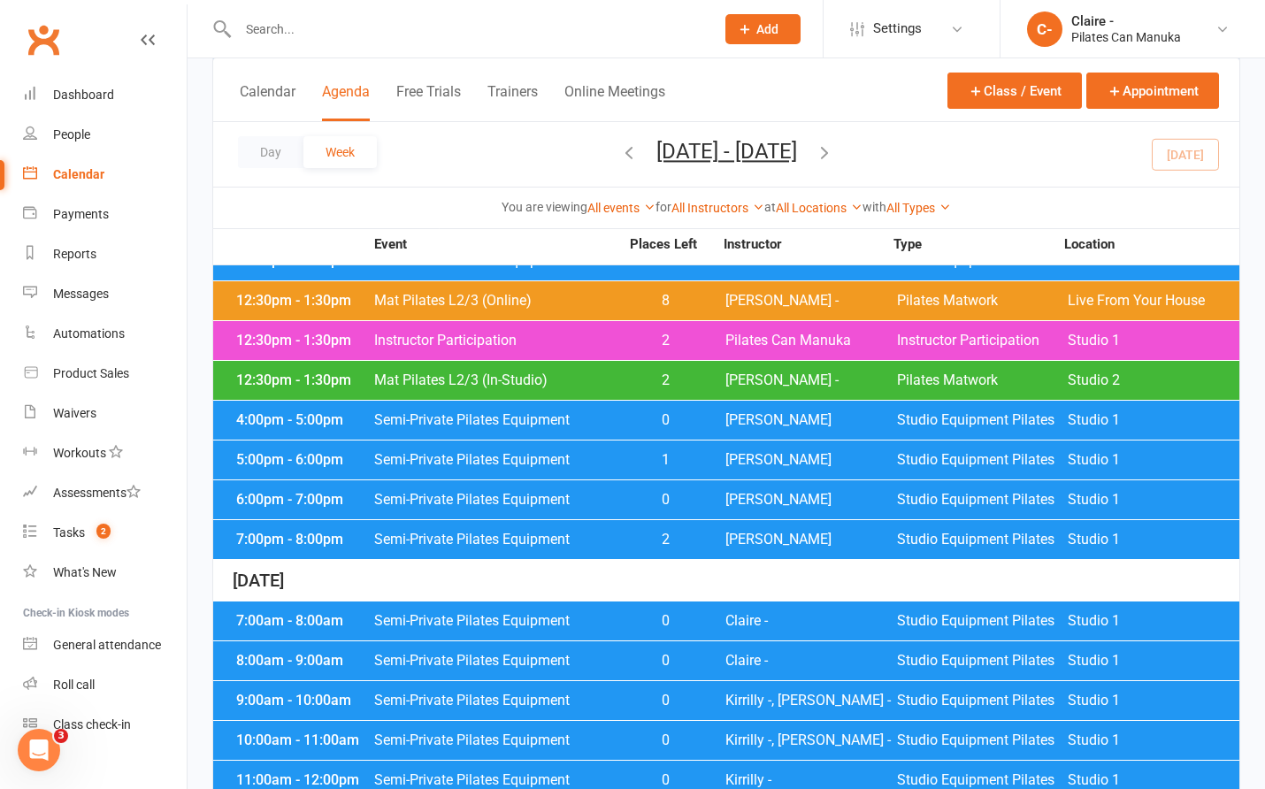
click at [672, 453] on span "1" at bounding box center [665, 460] width 93 height 14
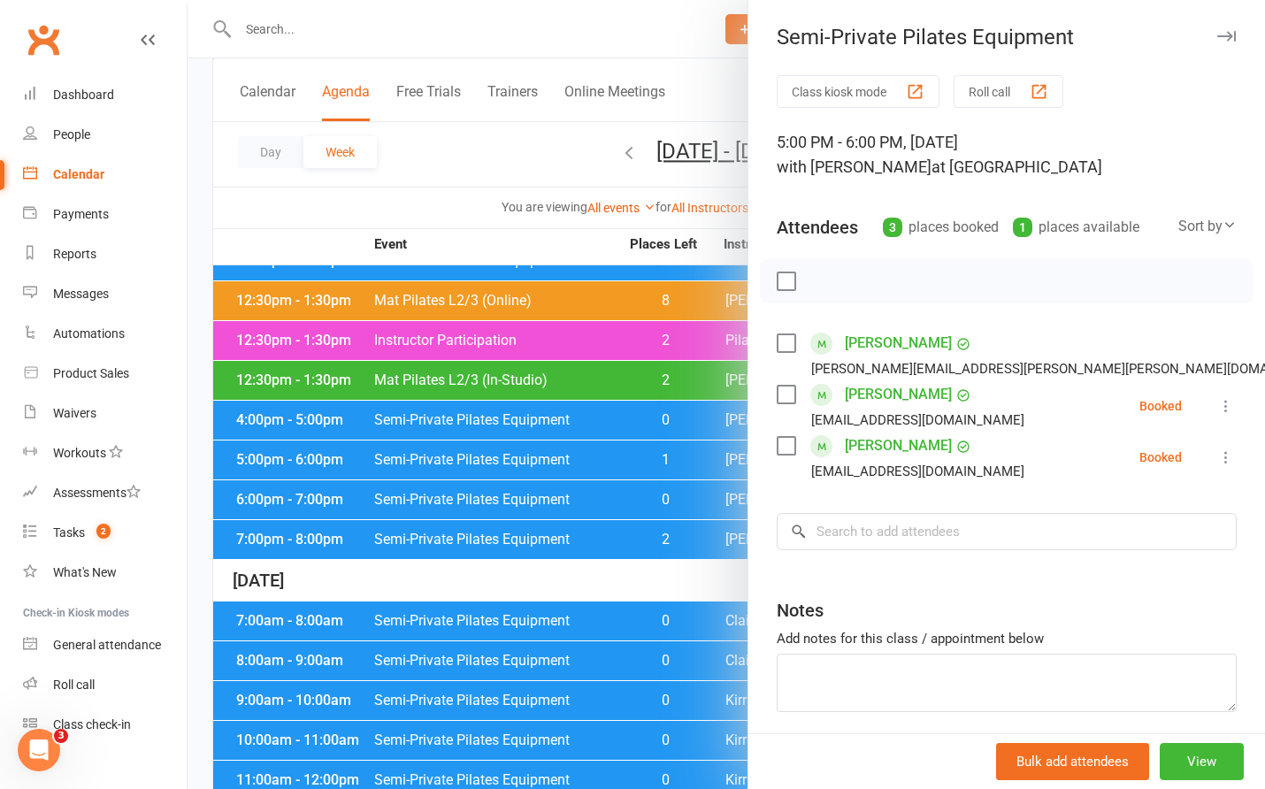
click at [584, 242] on div at bounding box center [727, 394] width 1078 height 789
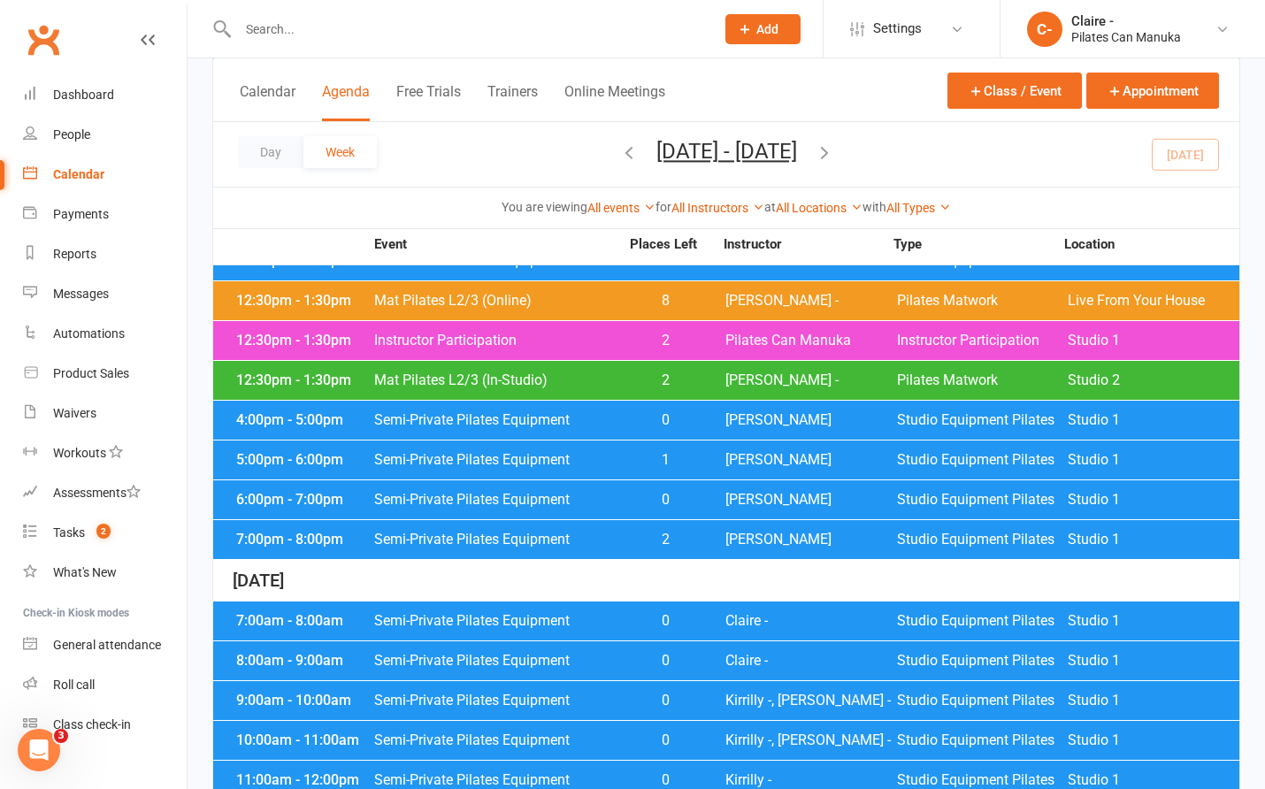
click at [721, 406] on div "4:00pm - 5:00pm Semi-Private Pilates Equipment 0 Claire D Studio Equipment Pila…" at bounding box center [726, 420] width 1026 height 39
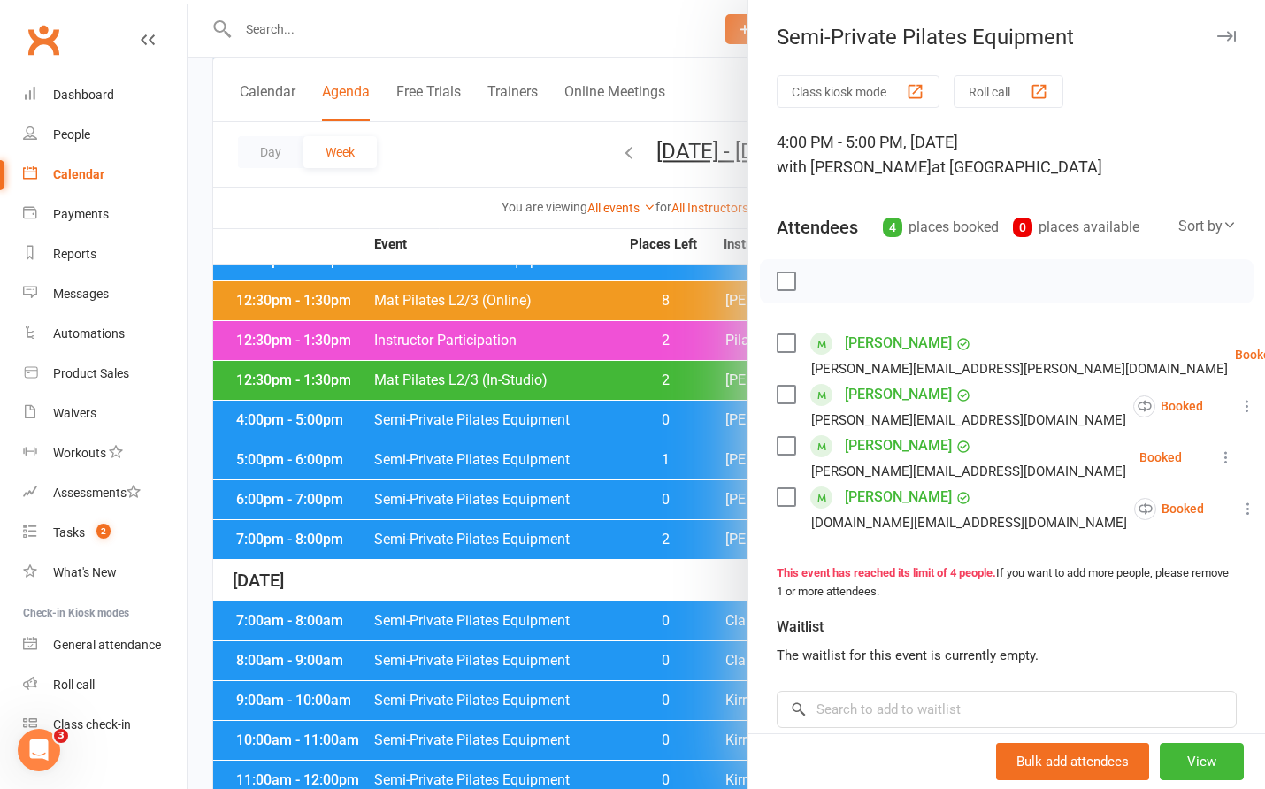
click at [570, 236] on div at bounding box center [727, 394] width 1078 height 789
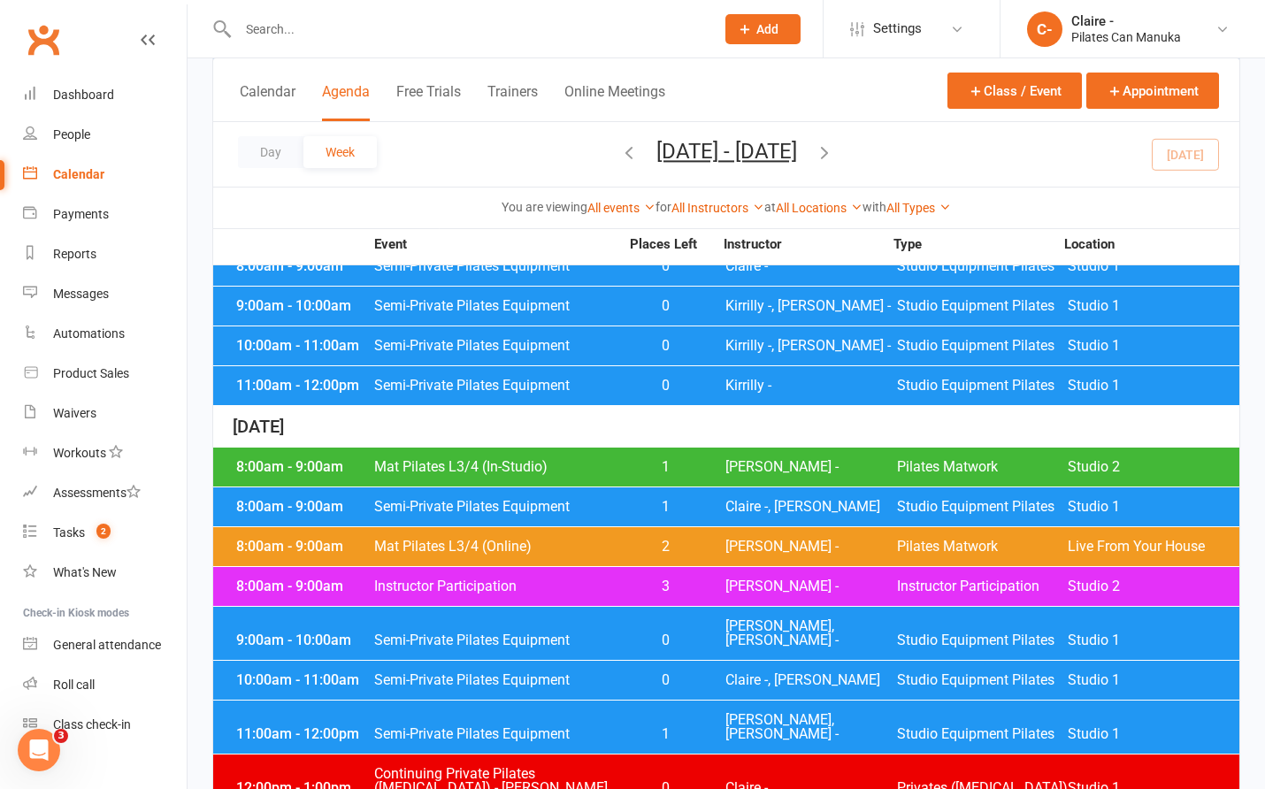
scroll to position [2079, 0]
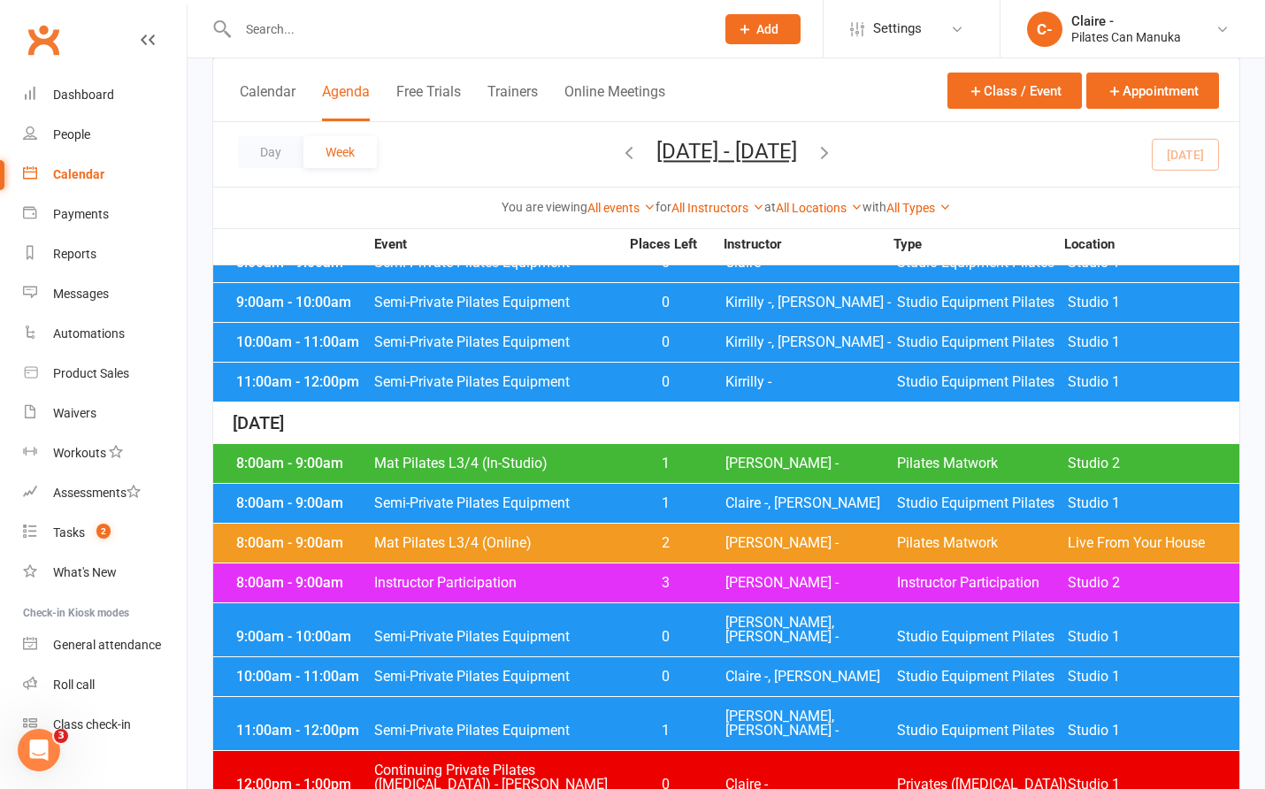
click at [737, 710] on span "[PERSON_NAME], [PERSON_NAME] -" at bounding box center [811, 724] width 172 height 28
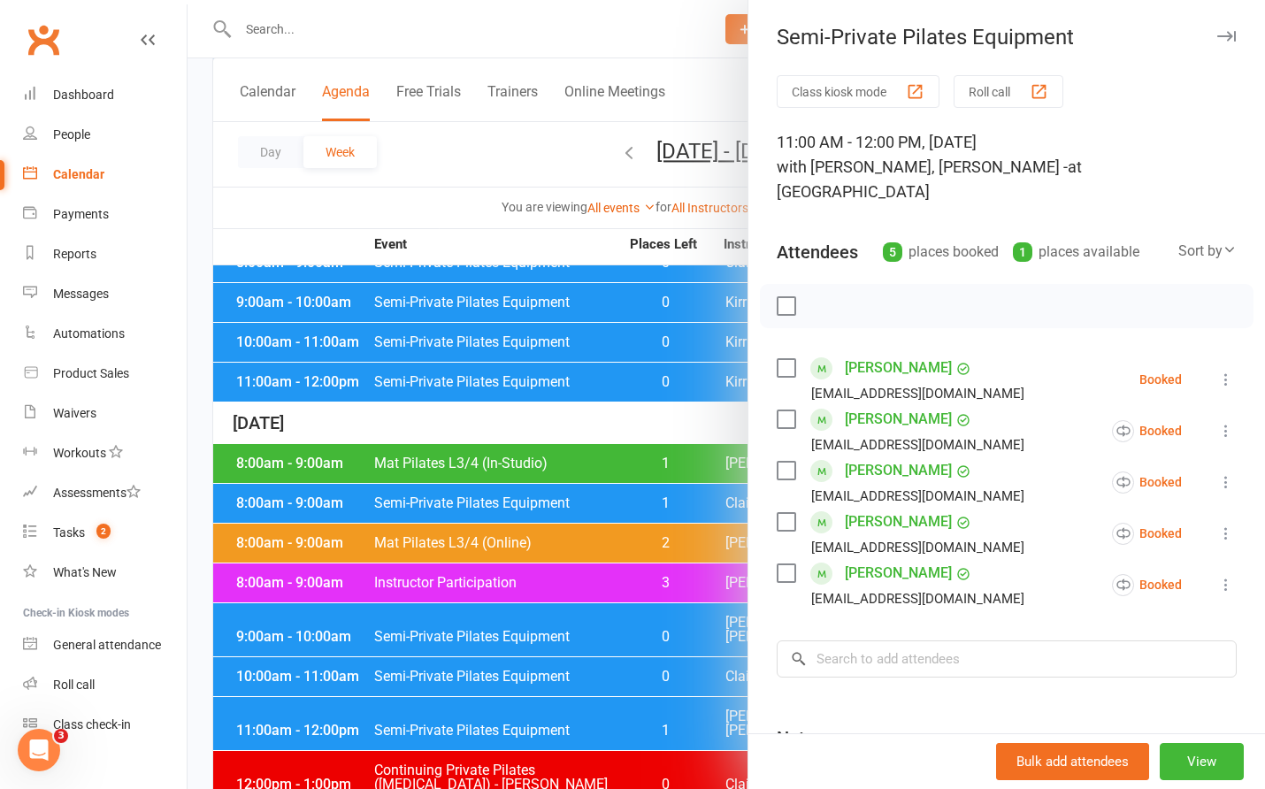
click at [647, 411] on div at bounding box center [727, 394] width 1078 height 789
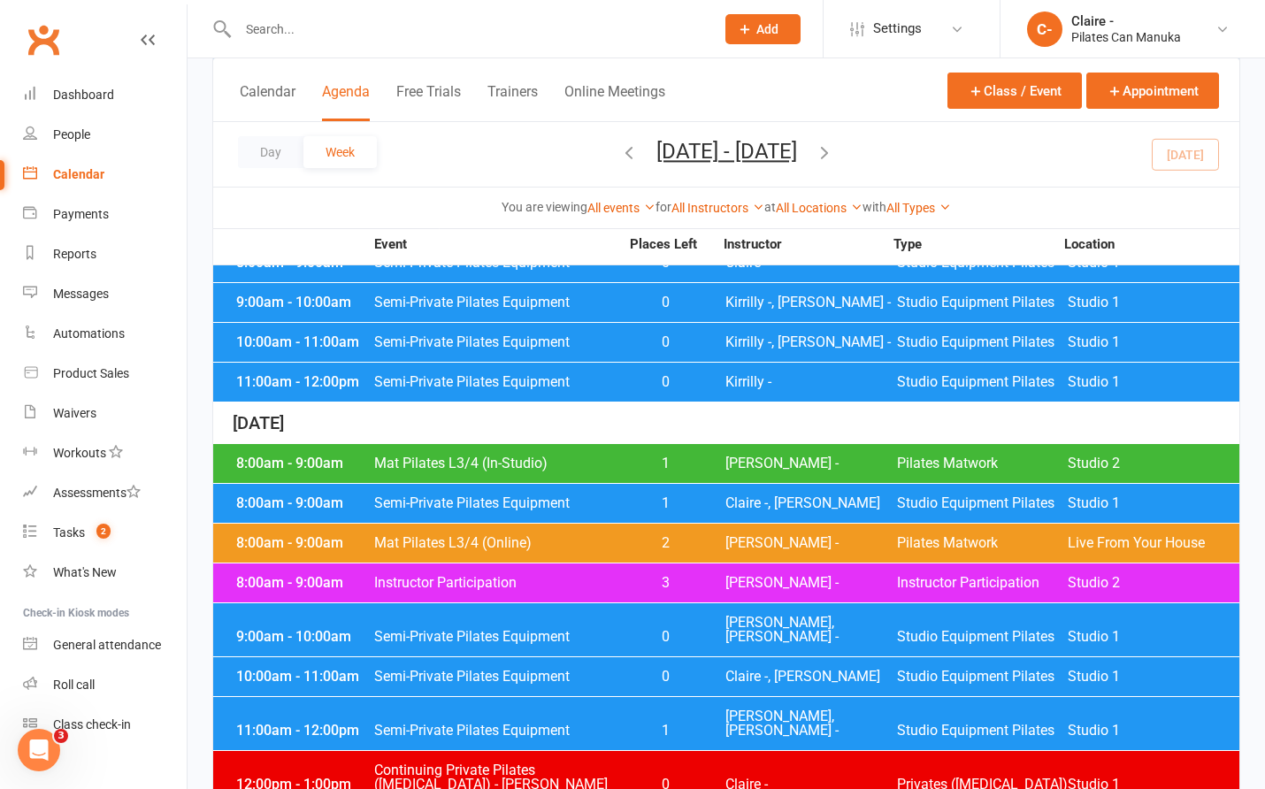
scroll to position [1460, 0]
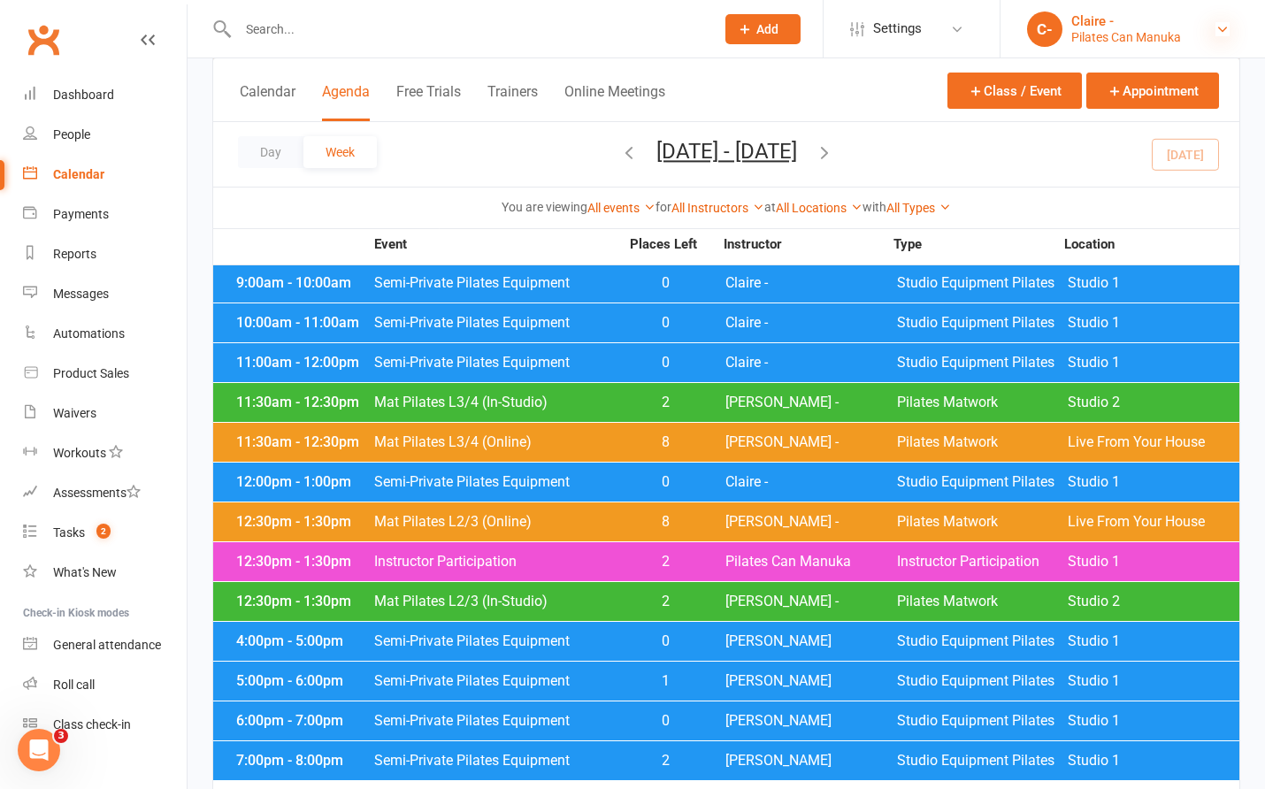
click at [1219, 24] on icon at bounding box center [1223, 29] width 14 height 14
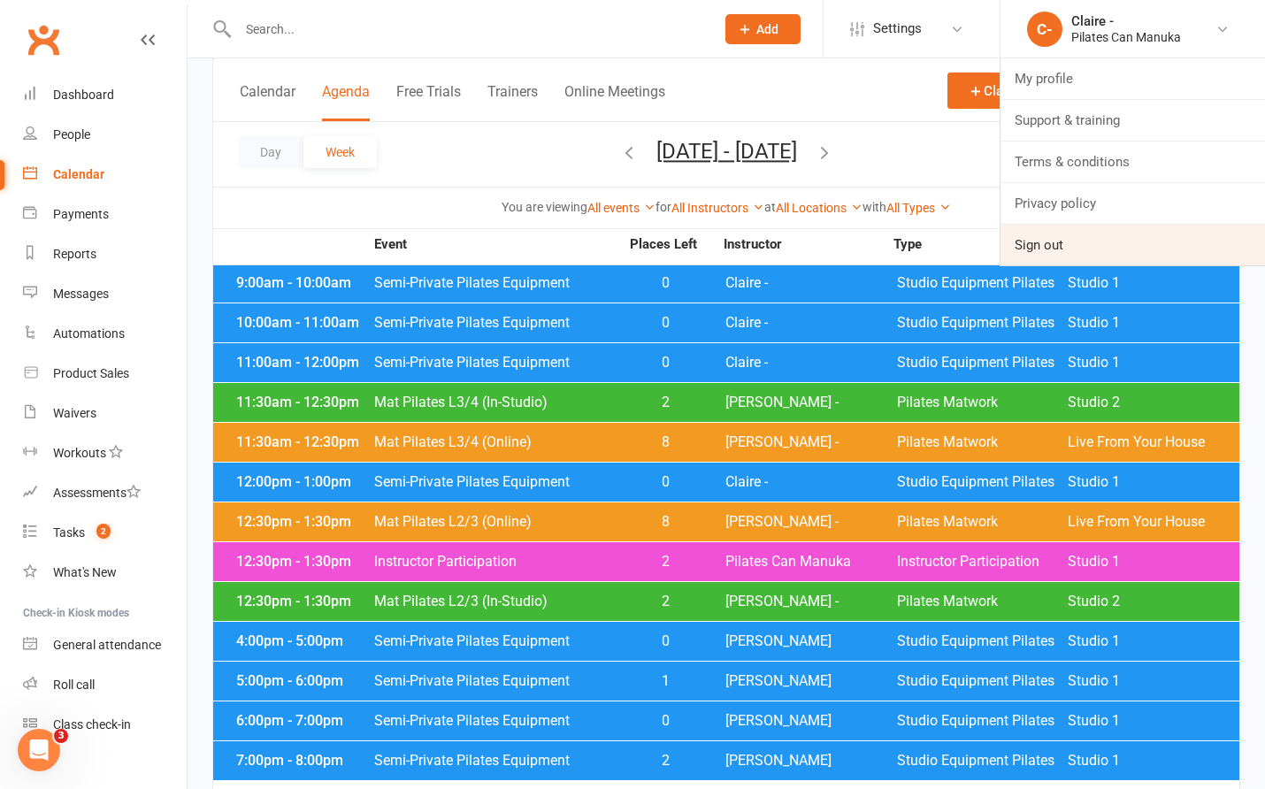
click at [1049, 242] on link "Sign out" at bounding box center [1133, 245] width 265 height 41
